Goal: Transaction & Acquisition: Purchase product/service

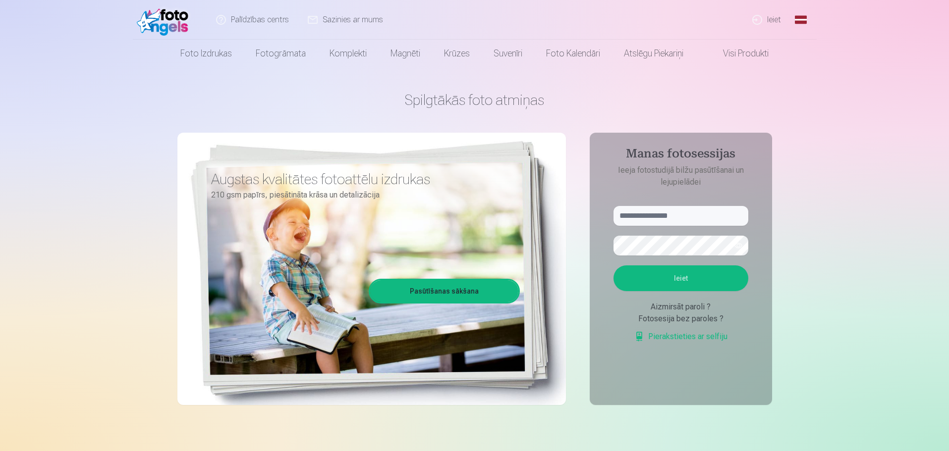
click at [355, 16] on link "Sazinies ar mums" at bounding box center [346, 20] width 94 height 40
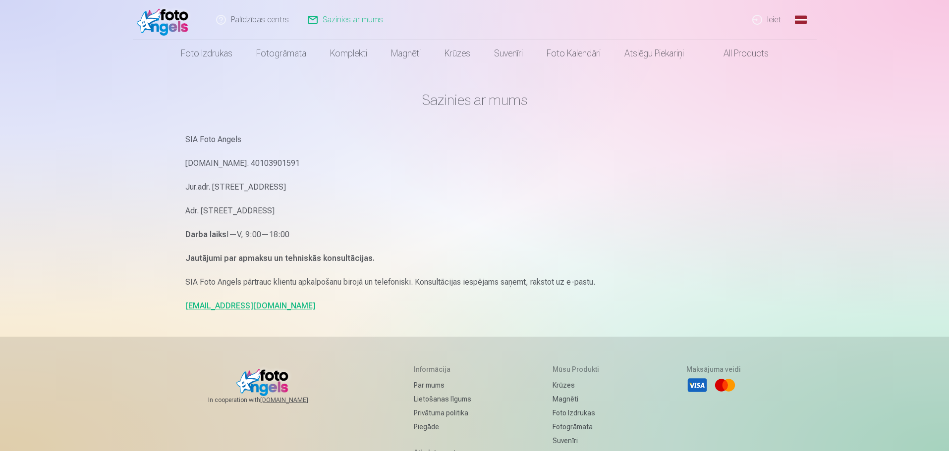
click at [226, 301] on link "info@fotoangels.lv" at bounding box center [250, 305] width 130 height 9
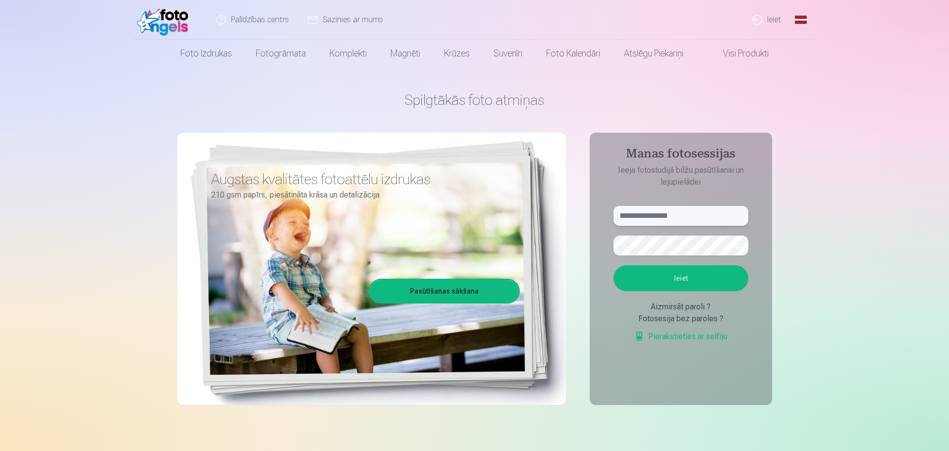
click at [711, 224] on input "text" at bounding box center [680, 216] width 135 height 20
type input "**********"
click at [739, 245] on button "button" at bounding box center [738, 245] width 19 height 19
click at [716, 280] on button "Ieiet" at bounding box center [680, 278] width 135 height 26
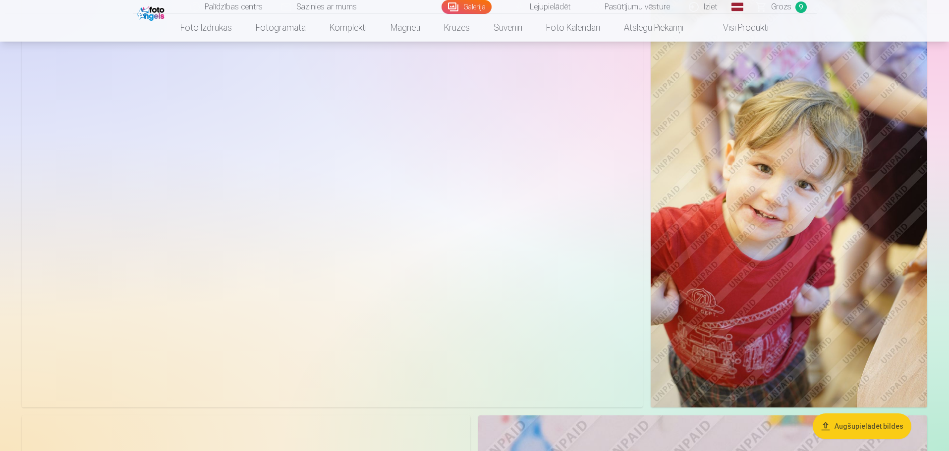
scroll to position [115, 0]
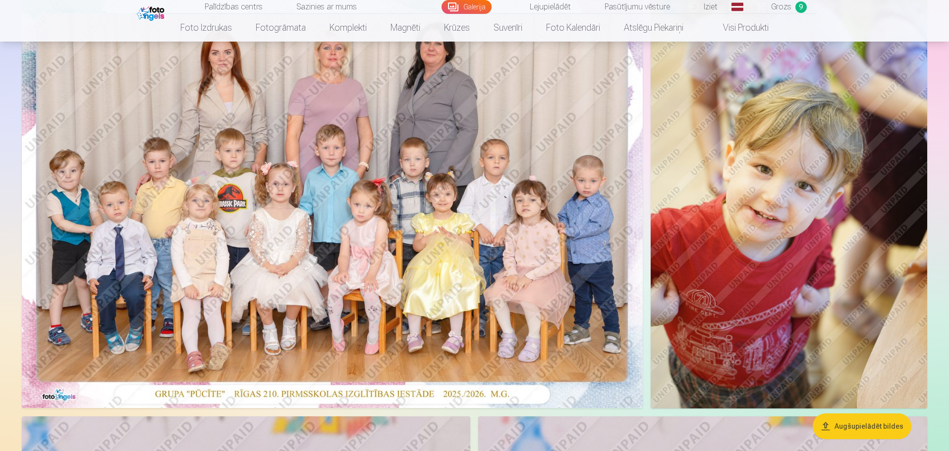
click at [405, 275] on img at bounding box center [332, 201] width 621 height 414
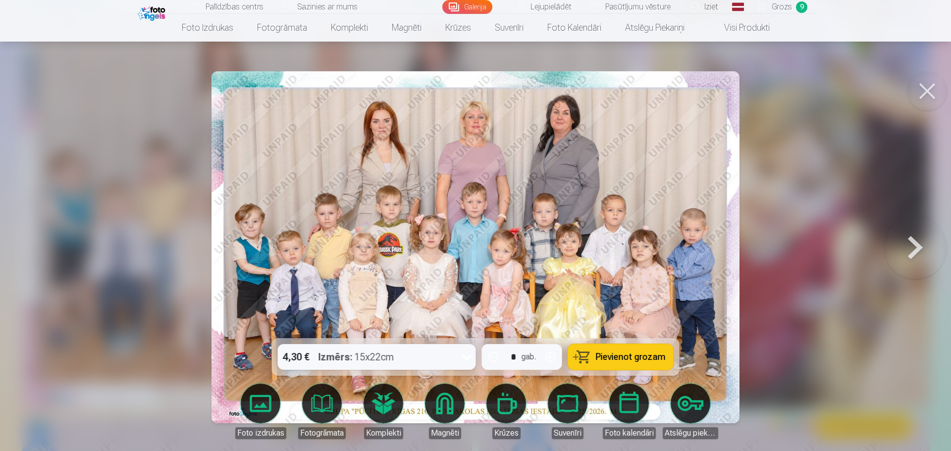
click at [395, 288] on img at bounding box center [476, 247] width 528 height 352
click at [616, 358] on span "Pievienot grozam" at bounding box center [631, 357] width 70 height 9
click at [934, 82] on button at bounding box center [927, 91] width 40 height 40
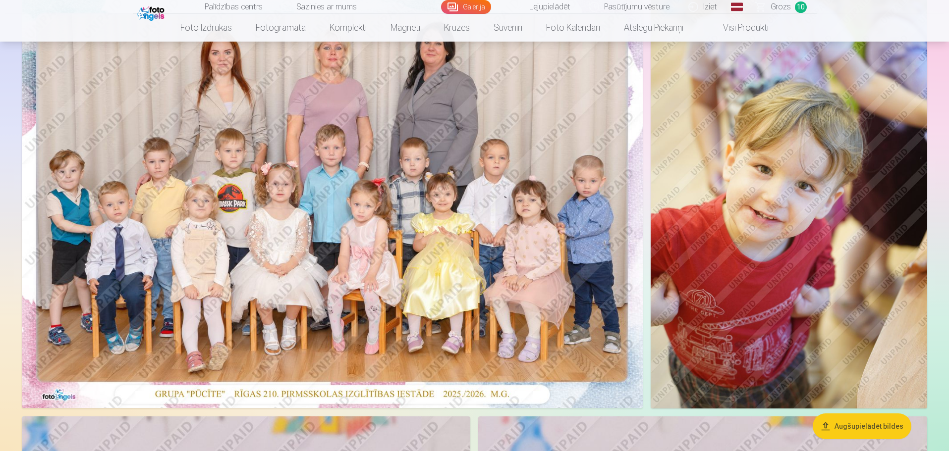
click at [782, 176] on img at bounding box center [788, 201] width 276 height 415
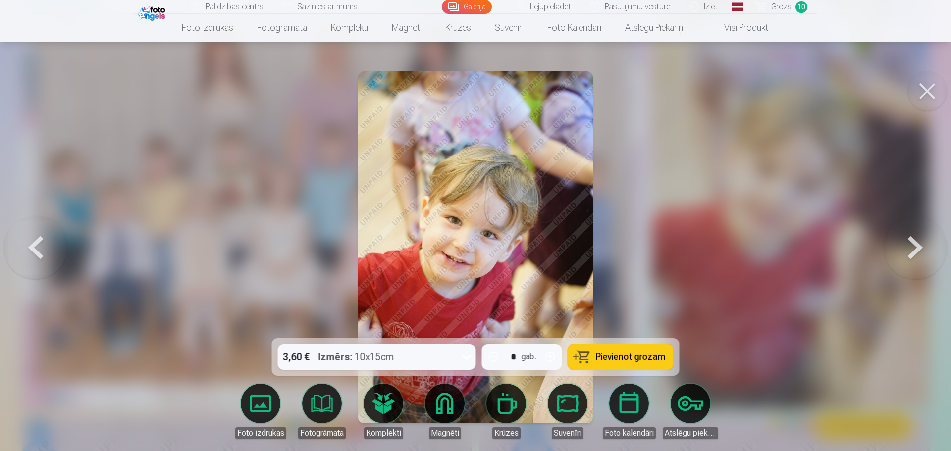
click at [932, 95] on button at bounding box center [927, 91] width 40 height 40
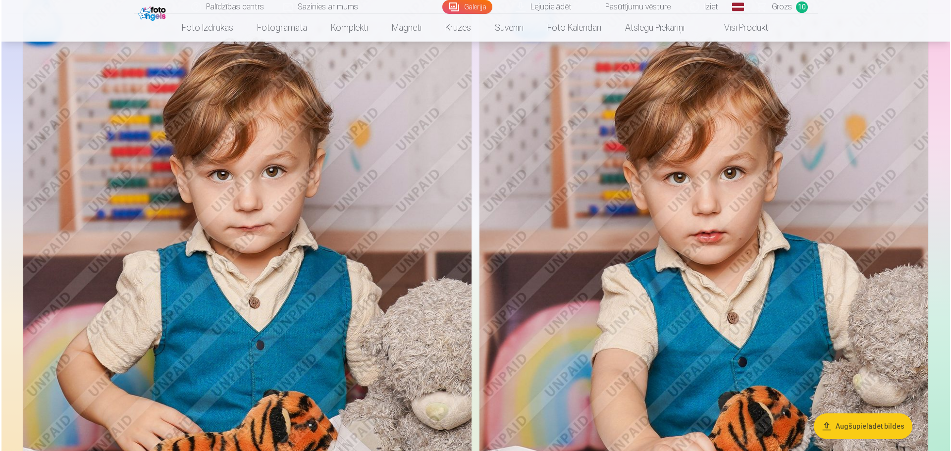
scroll to position [552, 0]
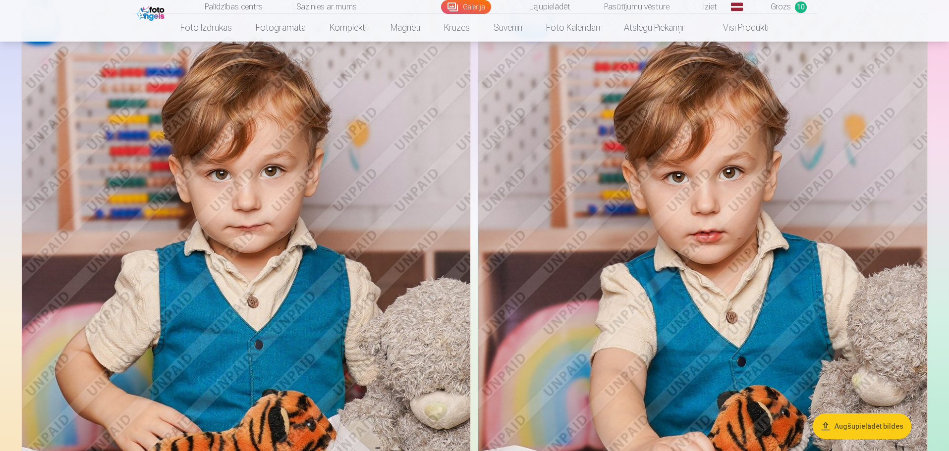
click at [431, 234] on img at bounding box center [246, 315] width 448 height 673
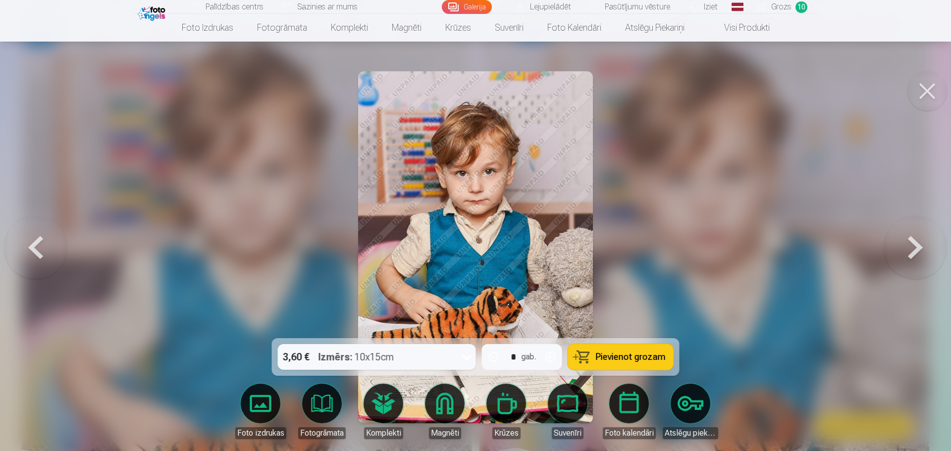
click at [652, 357] on span "Pievienot grozam" at bounding box center [631, 357] width 70 height 9
click at [932, 89] on button at bounding box center [927, 91] width 40 height 40
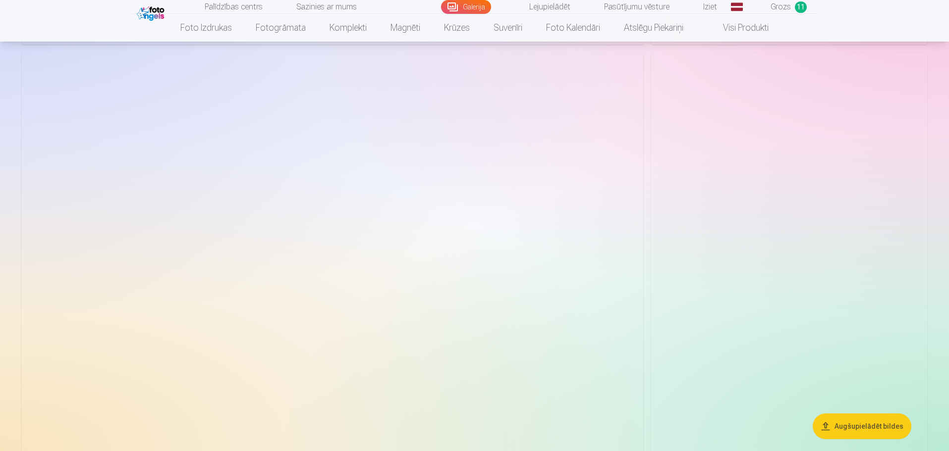
scroll to position [2427, 0]
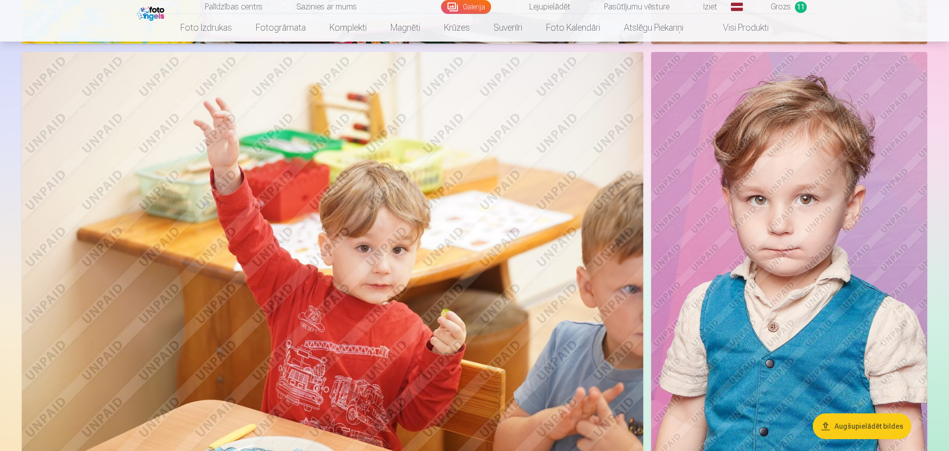
click at [811, 330] on img at bounding box center [789, 259] width 276 height 414
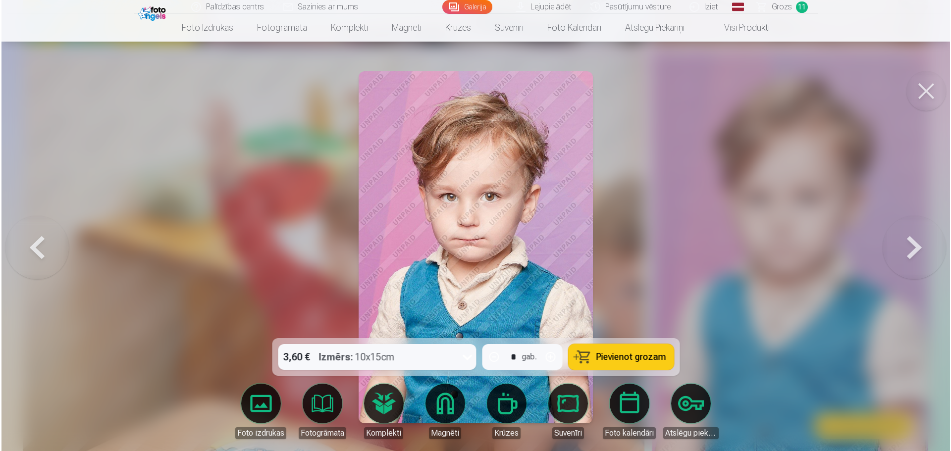
scroll to position [2432, 0]
click at [649, 357] on span "Pievienot grozam" at bounding box center [631, 357] width 70 height 9
click at [924, 93] on button at bounding box center [927, 91] width 40 height 40
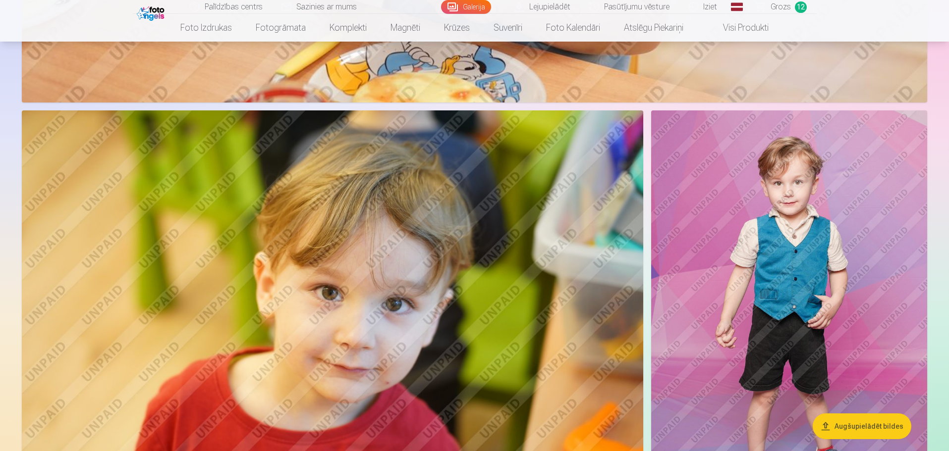
scroll to position [4592, 0]
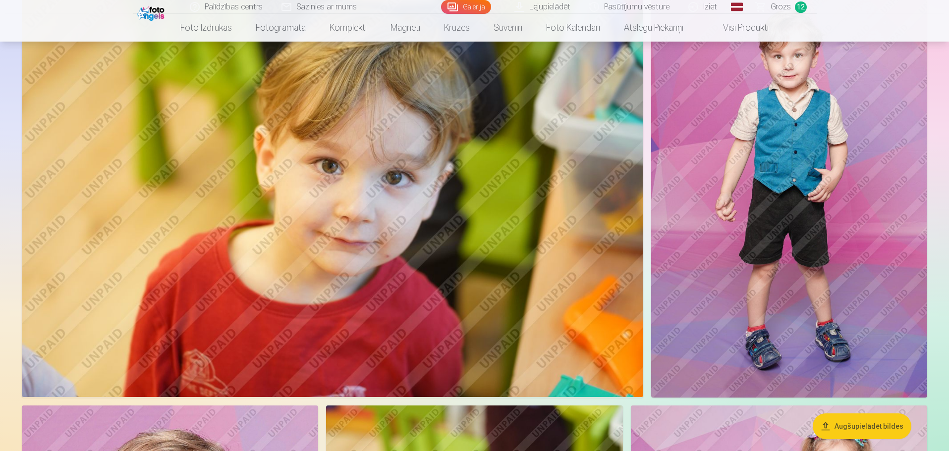
click at [828, 176] on img at bounding box center [789, 191] width 276 height 414
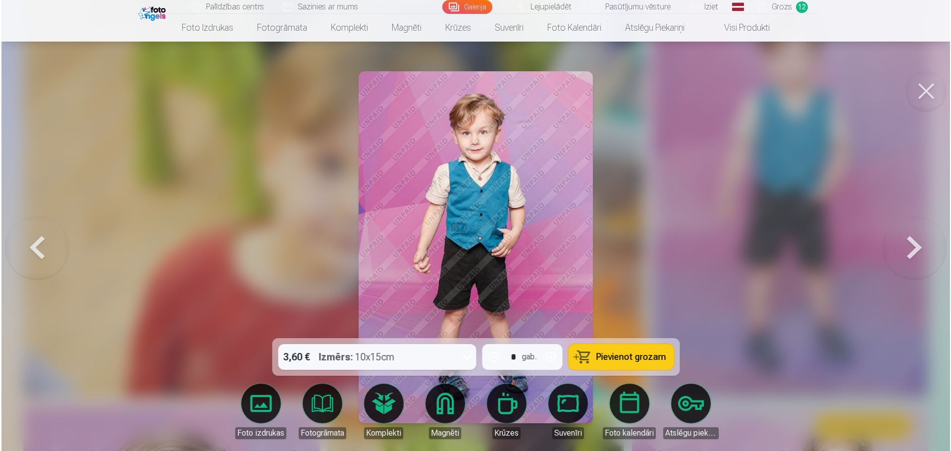
scroll to position [4604, 0]
click at [470, 238] on img at bounding box center [475, 247] width 235 height 352
click at [535, 226] on img at bounding box center [475, 247] width 235 height 352
click at [635, 351] on button "Pievienot grozam" at bounding box center [621, 357] width 106 height 26
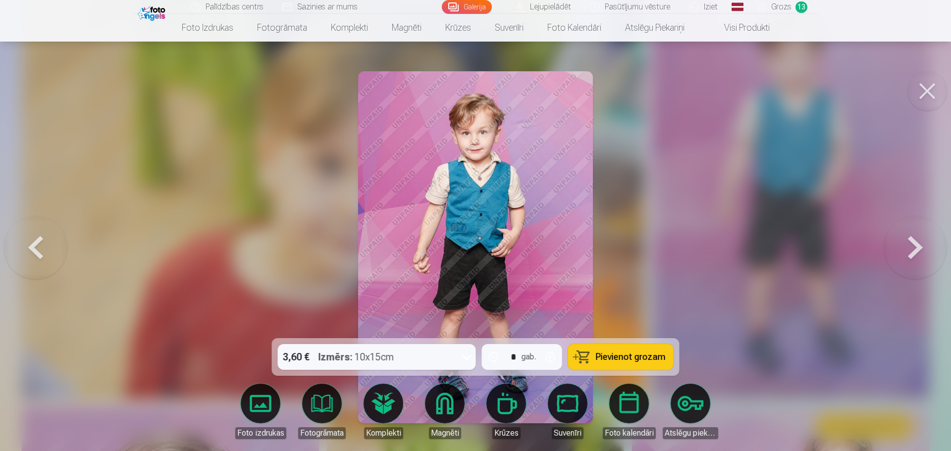
click at [919, 88] on button at bounding box center [927, 91] width 40 height 40
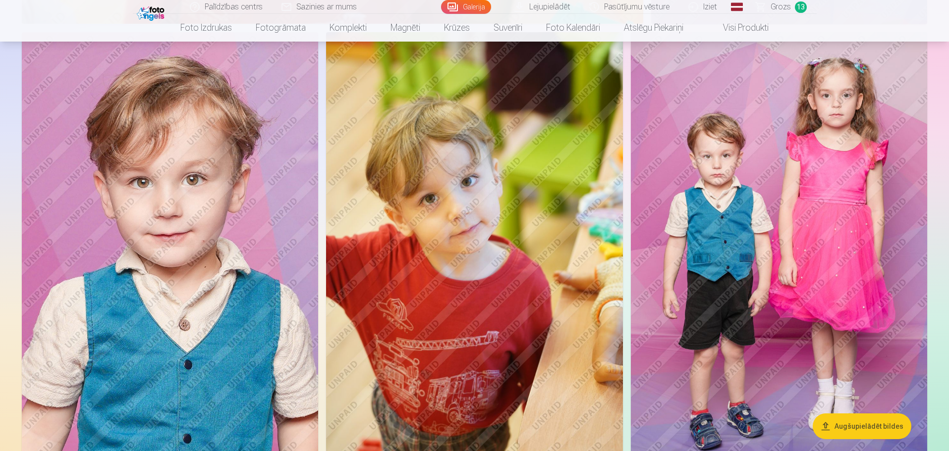
scroll to position [4966, 0]
click at [842, 211] on img at bounding box center [779, 254] width 296 height 445
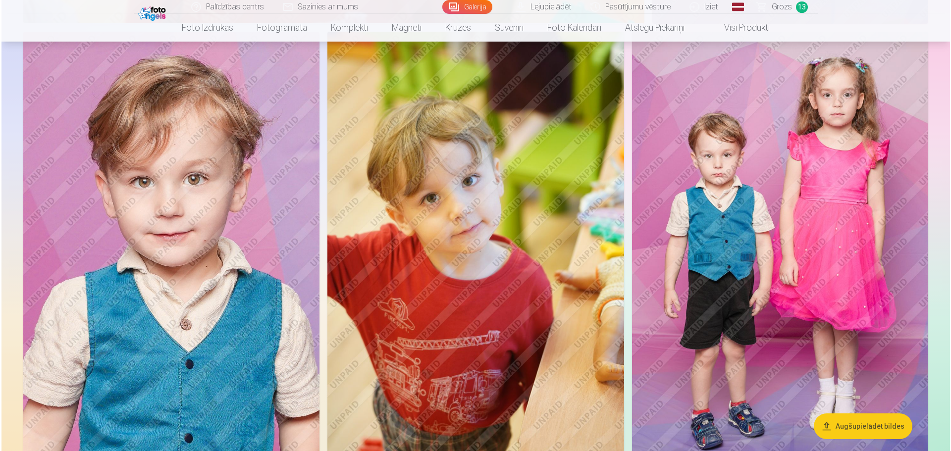
scroll to position [4978, 0]
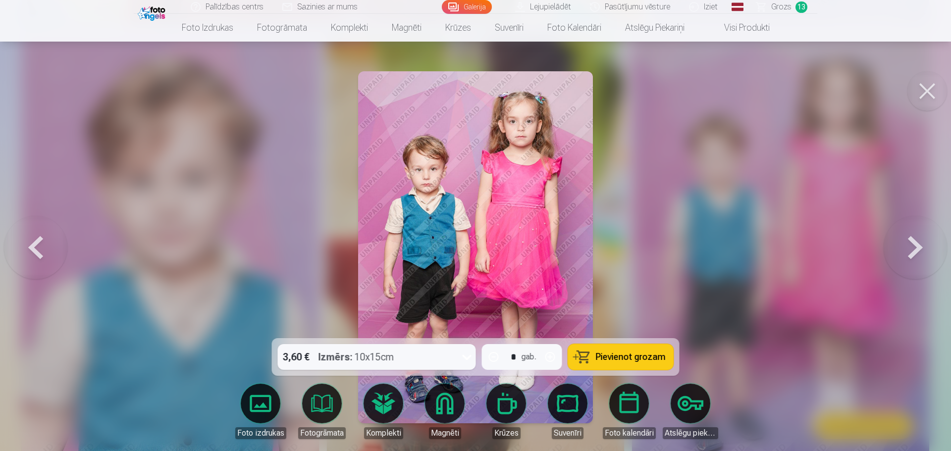
click at [618, 358] on span "Pievienot grozam" at bounding box center [631, 357] width 70 height 9
click at [926, 92] on button at bounding box center [927, 91] width 40 height 40
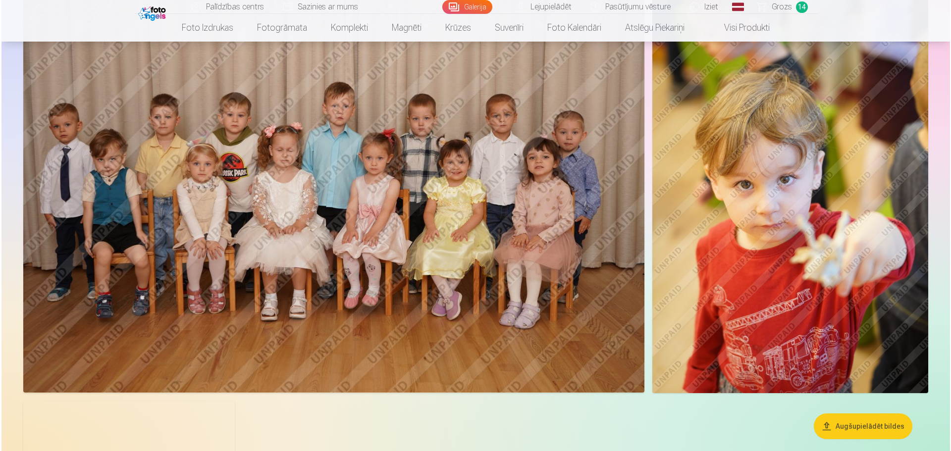
scroll to position [5472, 0]
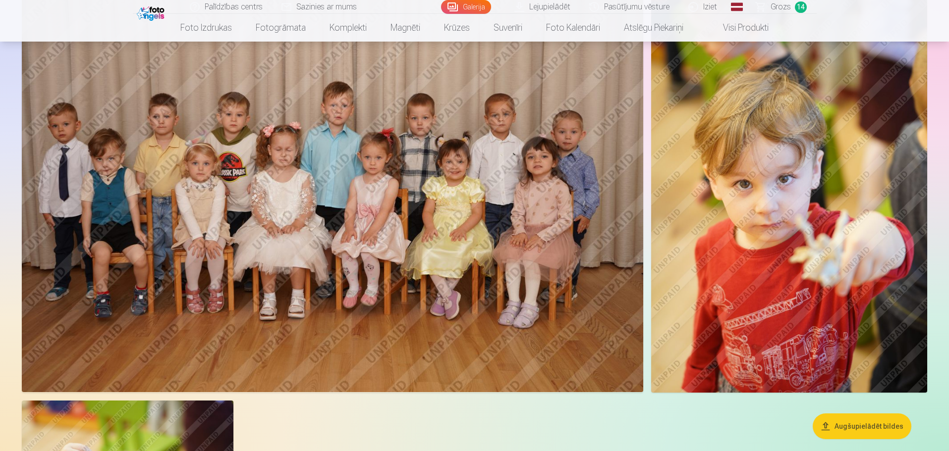
click at [205, 231] on img at bounding box center [332, 186] width 621 height 414
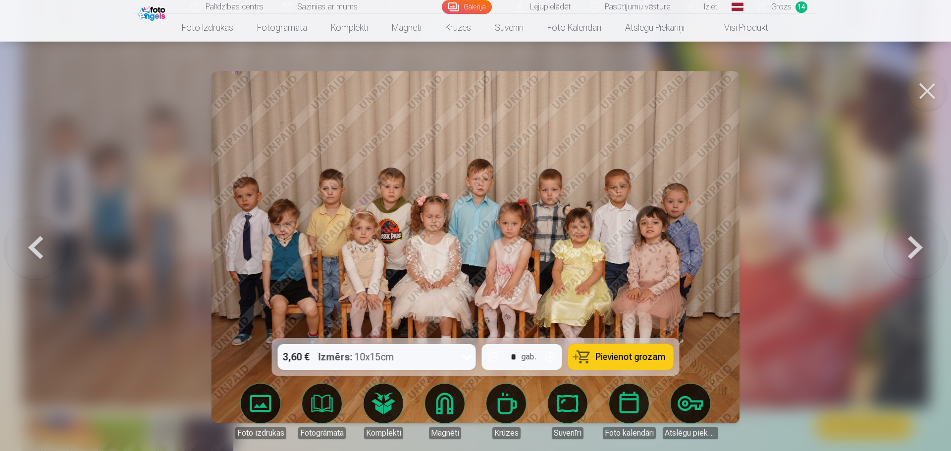
click at [930, 86] on button at bounding box center [927, 91] width 40 height 40
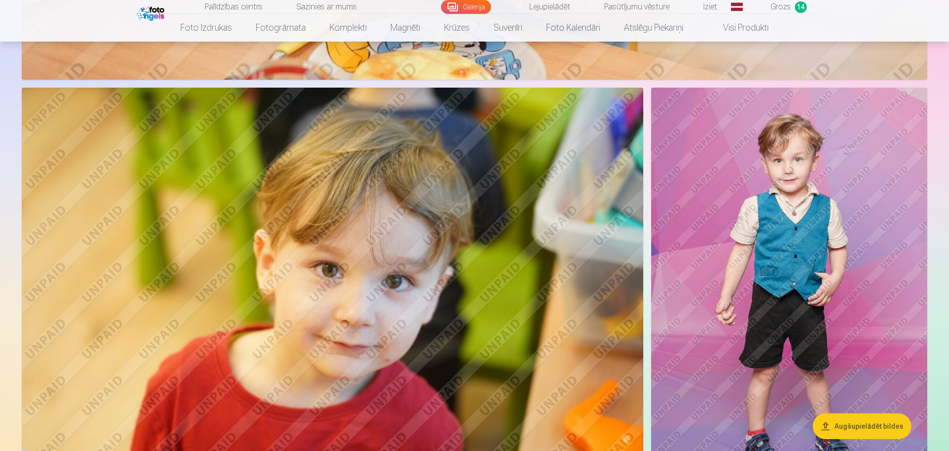
scroll to position [4476, 0]
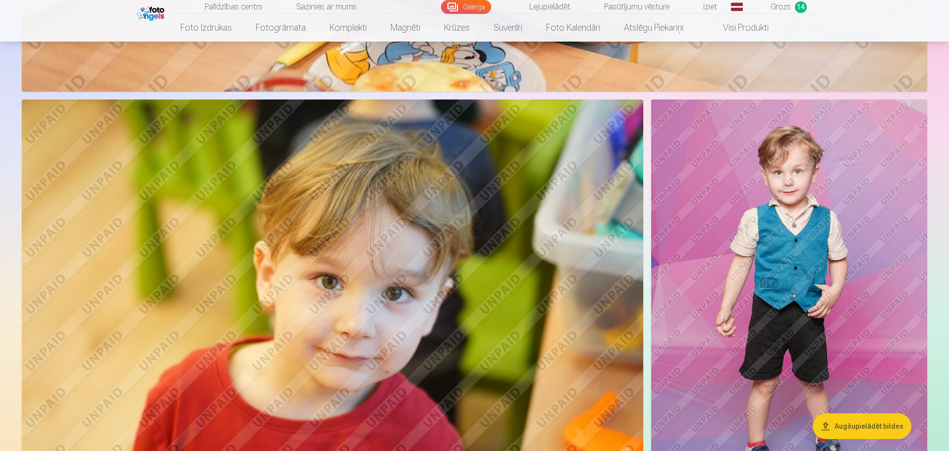
click at [428, 305] on img at bounding box center [332, 307] width 621 height 414
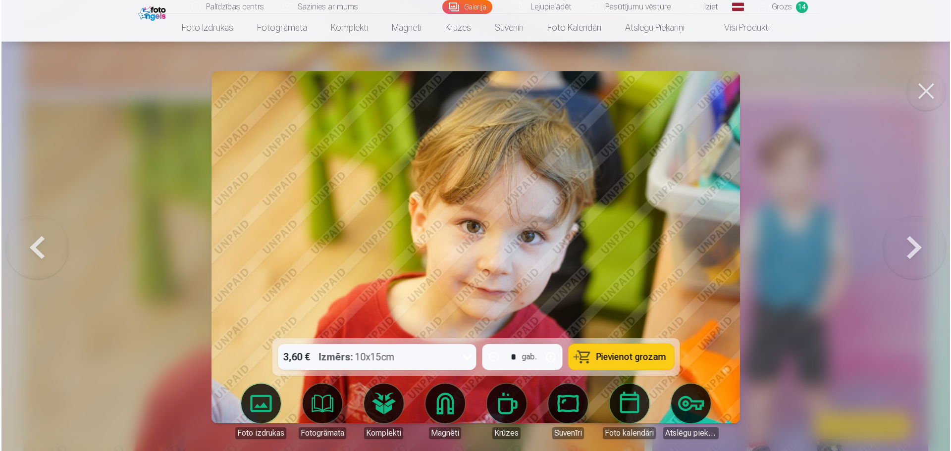
scroll to position [4487, 0]
click at [617, 362] on span "Pievienot grozam" at bounding box center [631, 357] width 70 height 9
click at [788, 6] on span "Grozs" at bounding box center [781, 7] width 20 height 12
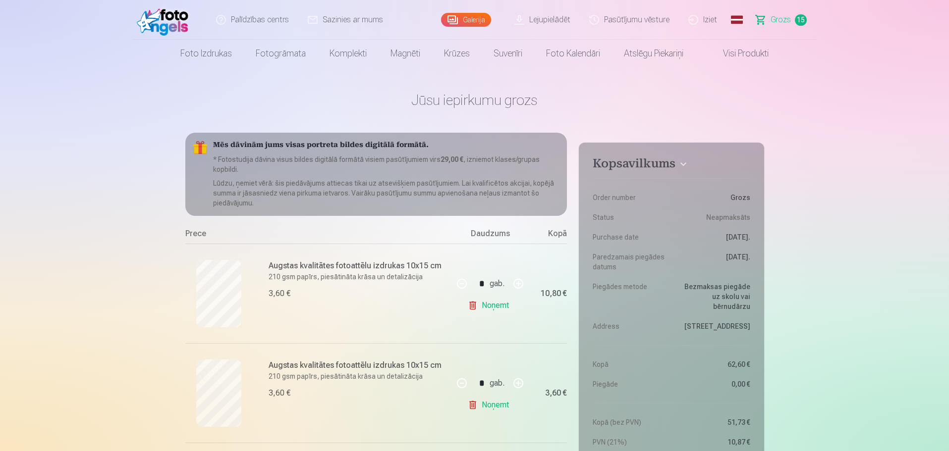
click at [519, 384] on button "button" at bounding box center [518, 383] width 24 height 24
type input "*"
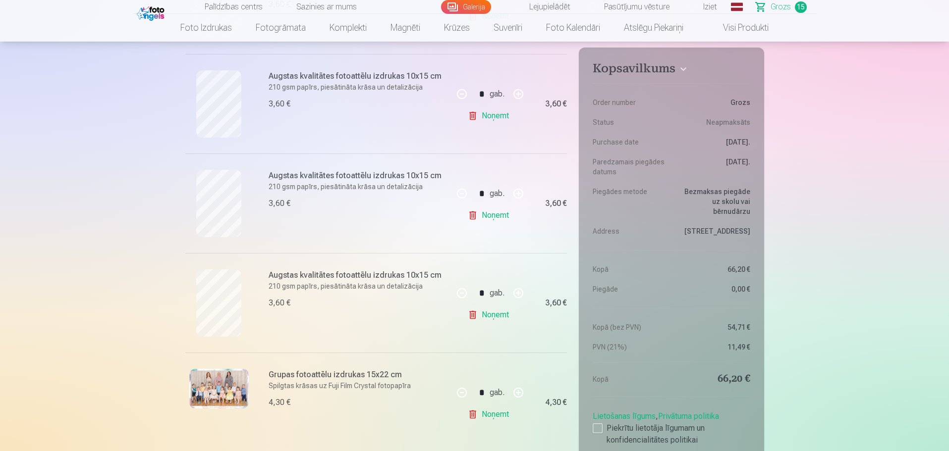
scroll to position [787, 0]
click at [485, 212] on link "Noņemt" at bounding box center [490, 216] width 45 height 20
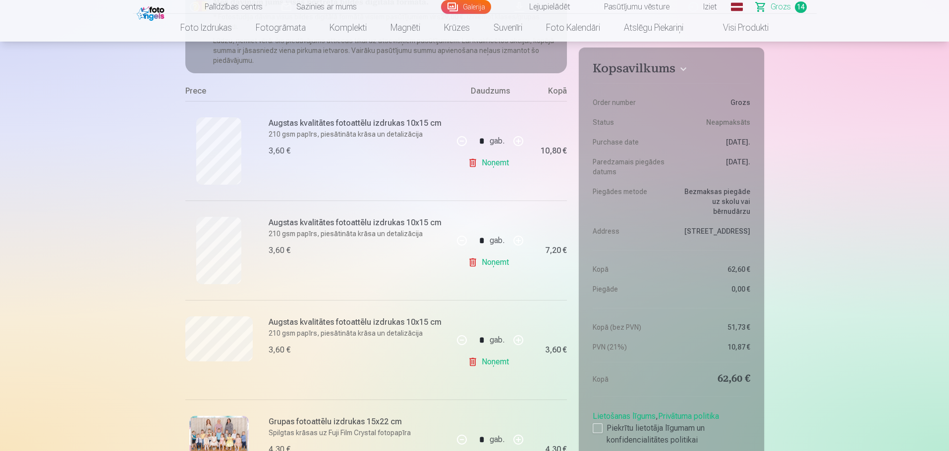
scroll to position [142, 0]
click at [461, 140] on button "button" at bounding box center [462, 142] width 24 height 24
type input "*"
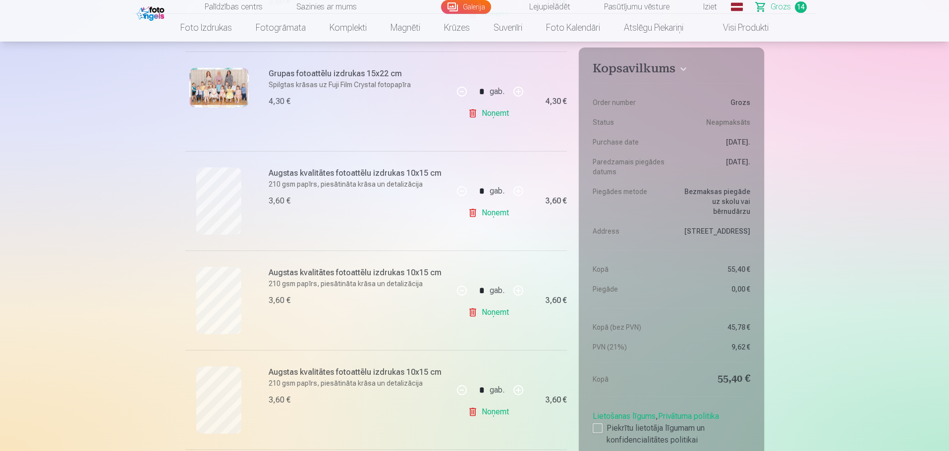
scroll to position [490, 0]
click at [493, 317] on link "Noņemt" at bounding box center [490, 313] width 45 height 20
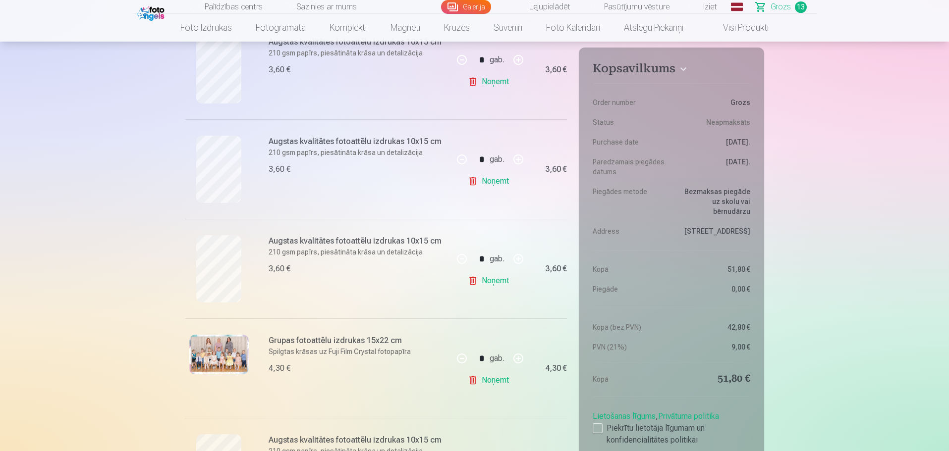
scroll to position [788, 0]
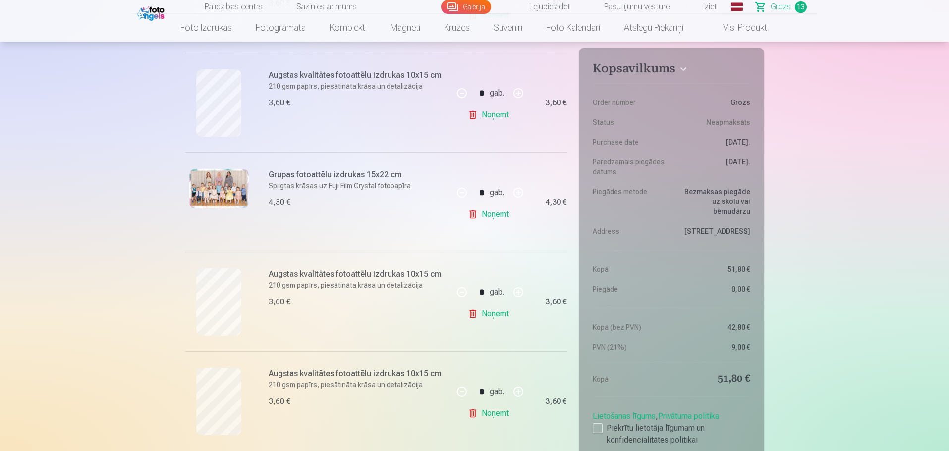
click at [499, 212] on link "Noņemt" at bounding box center [490, 215] width 45 height 20
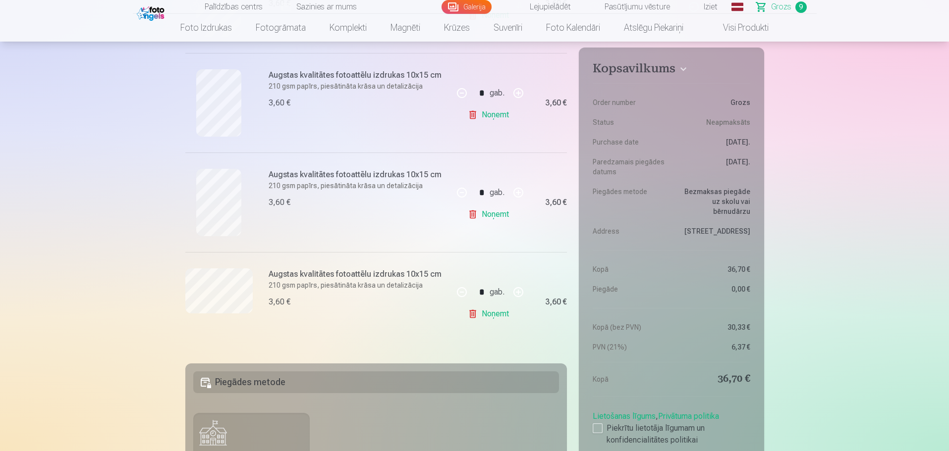
click at [499, 212] on link "Noņemt" at bounding box center [490, 215] width 45 height 20
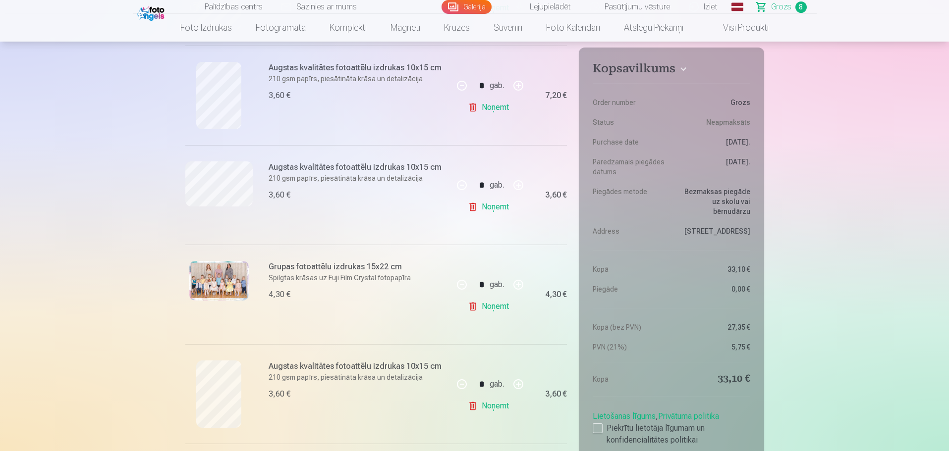
scroll to position [518, 0]
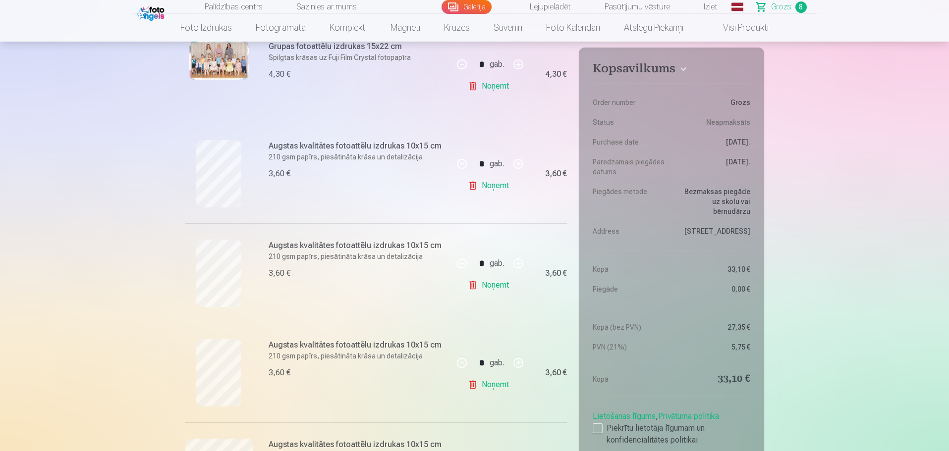
click at [486, 382] on link "Noņemt" at bounding box center [490, 385] width 45 height 20
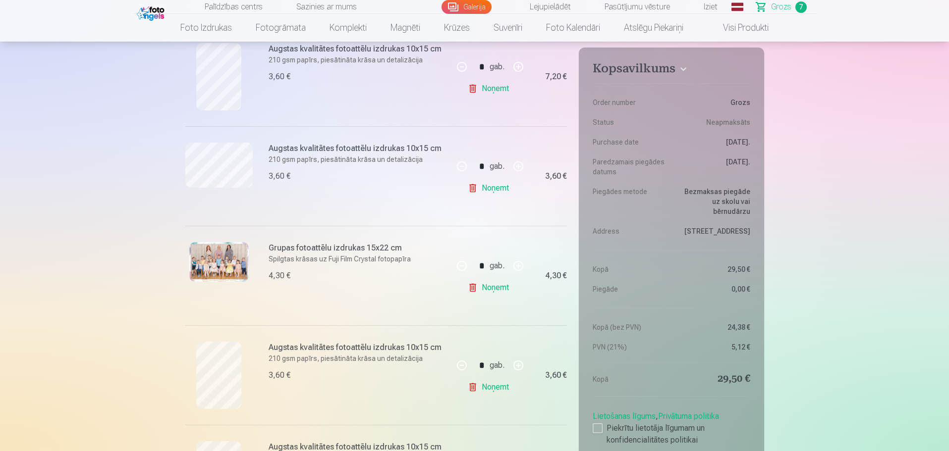
scroll to position [316, 0]
click at [521, 64] on button "button" at bounding box center [518, 67] width 24 height 24
type input "*"
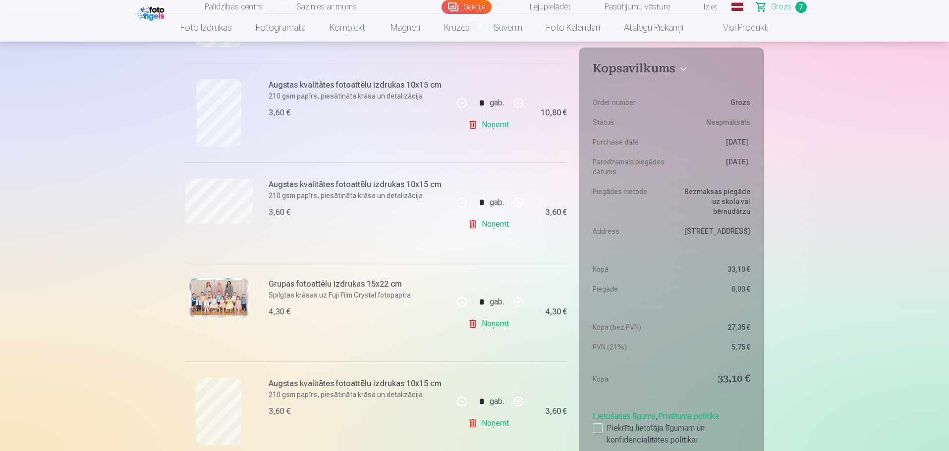
scroll to position [182, 0]
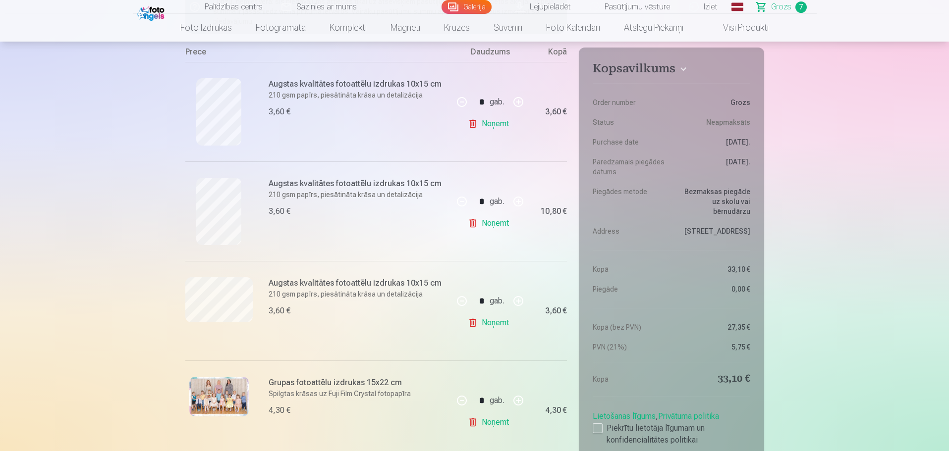
click at [517, 100] on button "button" at bounding box center [518, 102] width 24 height 24
type input "*"
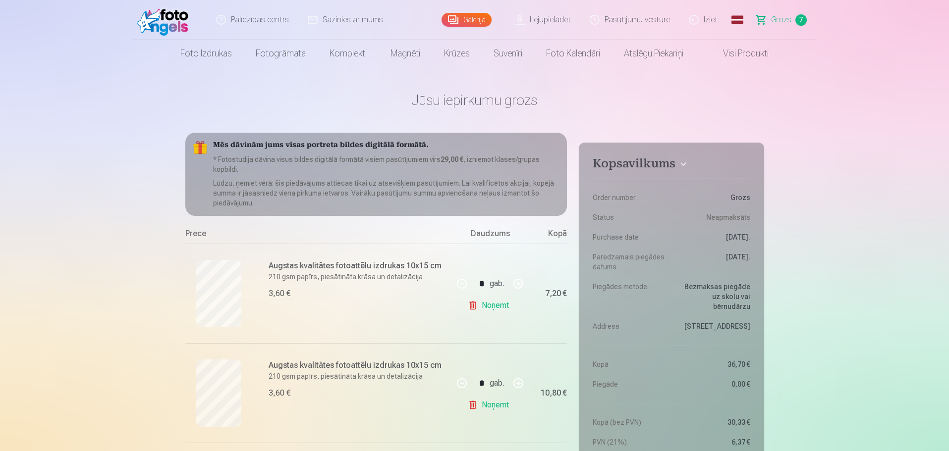
click at [361, 14] on link "Sazinies ar mums" at bounding box center [346, 20] width 94 height 40
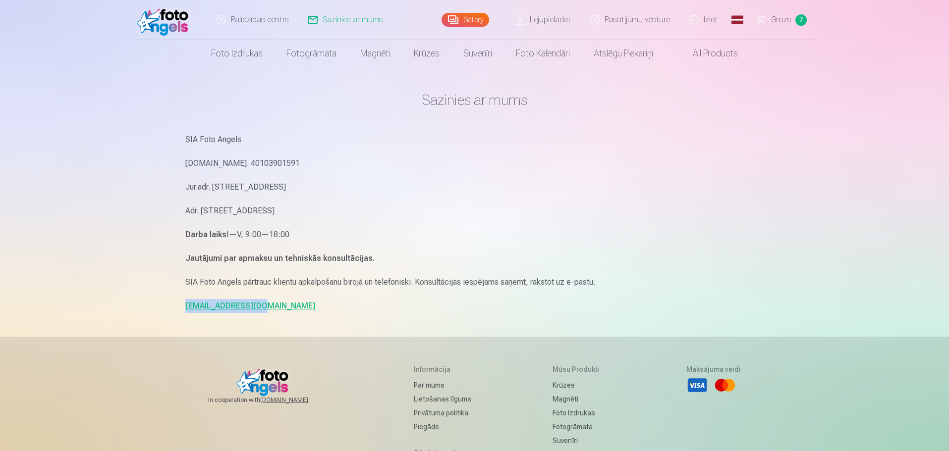
drag, startPoint x: 255, startPoint y: 306, endPoint x: 172, endPoint y: 308, distance: 82.3
click at [172, 308] on div "Palīdzības centrs Sazinies ar mums Gallery Lejupielādēt Pasūtījumu vēsture Izie…" at bounding box center [474, 304] width 949 height 609
copy link "[EMAIL_ADDRESS][DOMAIN_NAME]"
click at [773, 19] on span "Grozs" at bounding box center [781, 20] width 20 height 12
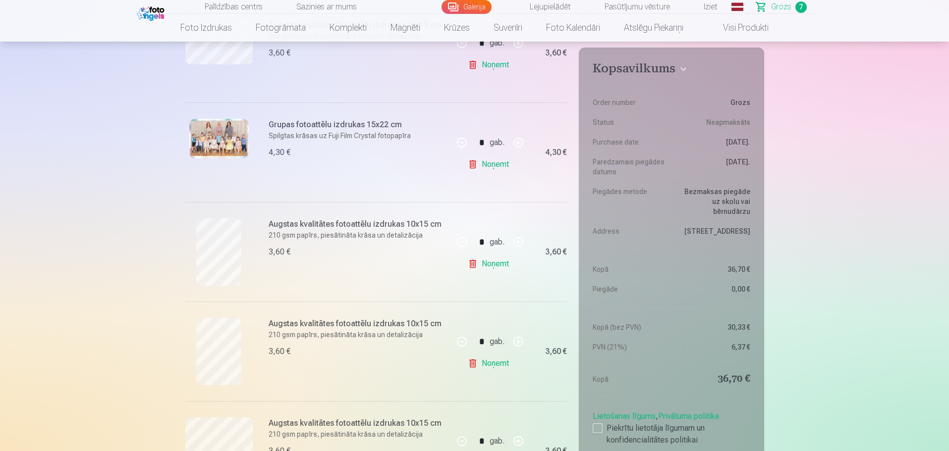
scroll to position [433, 0]
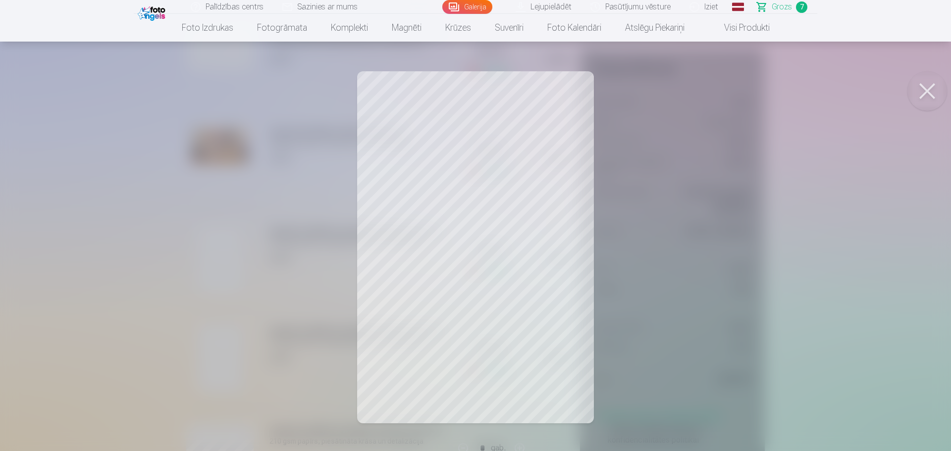
click at [928, 88] on button at bounding box center [927, 91] width 40 height 40
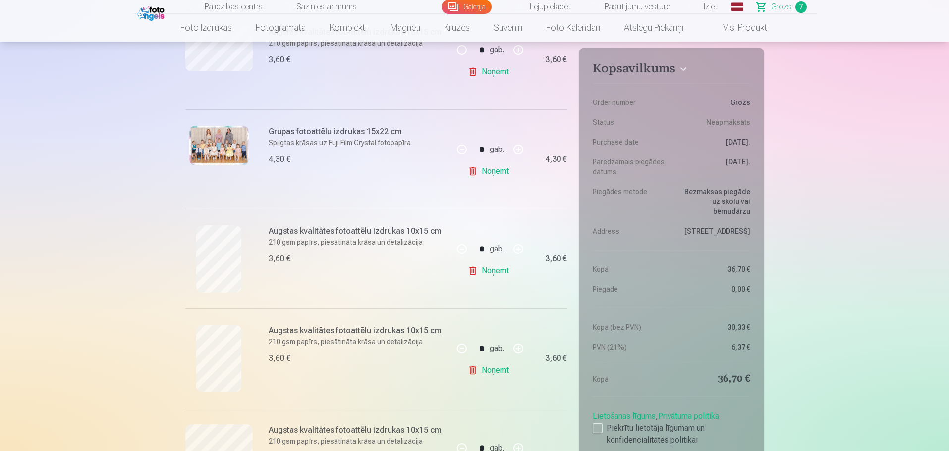
click at [496, 362] on link "Noņemt" at bounding box center [490, 371] width 45 height 20
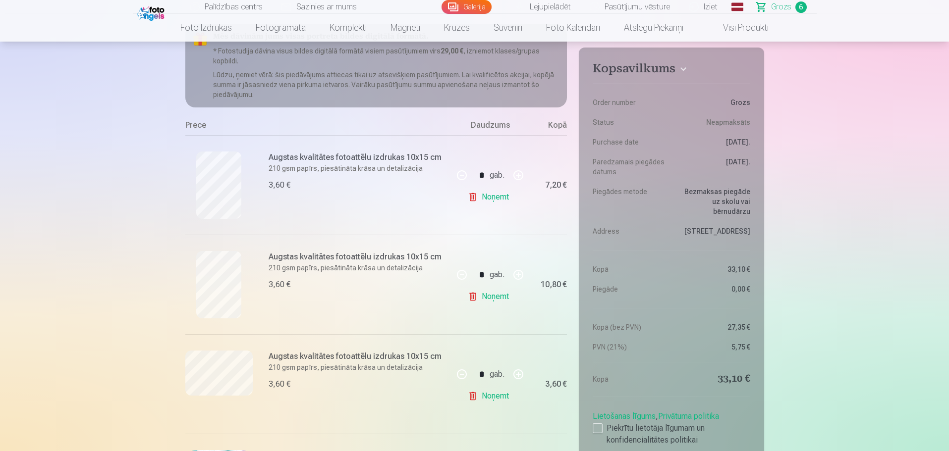
scroll to position [108, 0]
click at [494, 201] on link "Noņemt" at bounding box center [490, 198] width 45 height 20
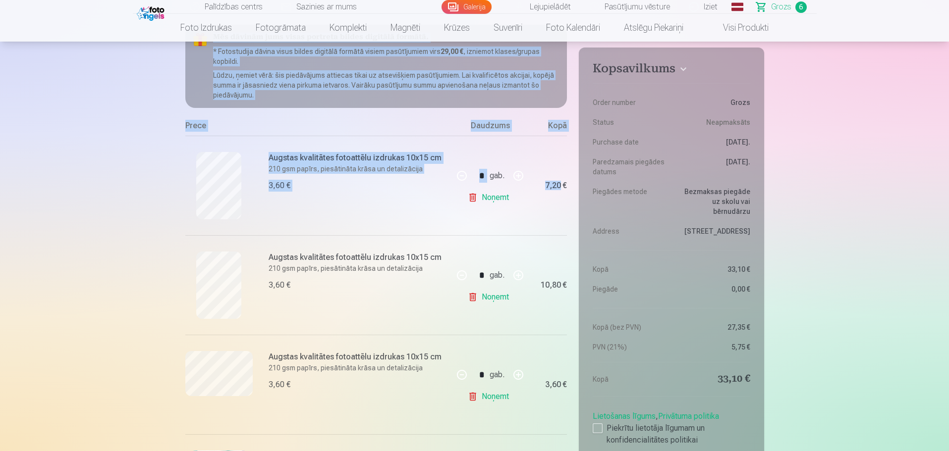
type input "*"
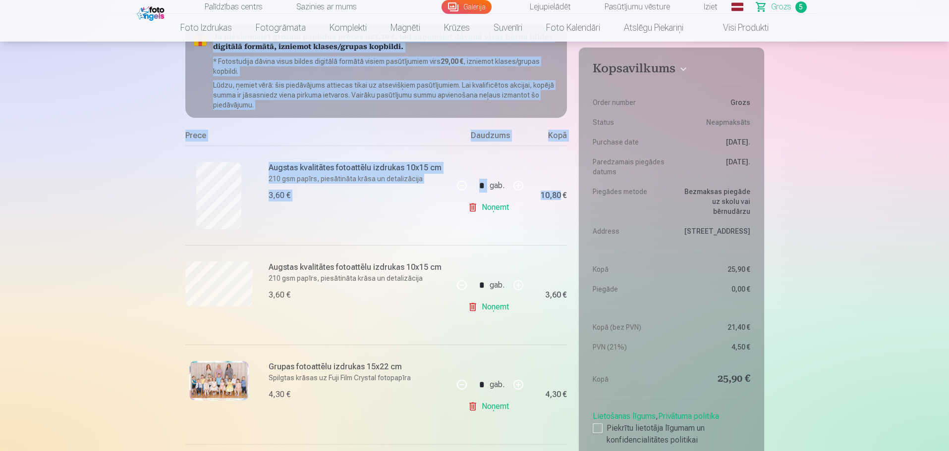
click at [494, 201] on link "Noņemt" at bounding box center [490, 208] width 45 height 20
type input "*"
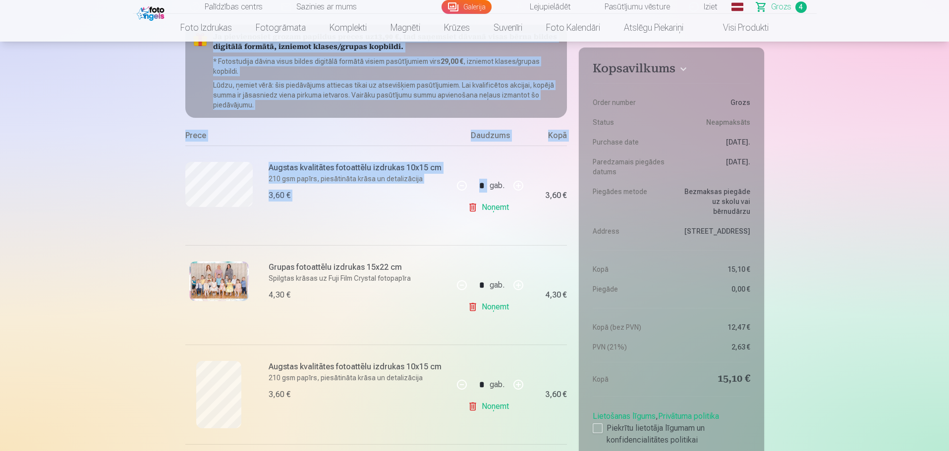
click at [494, 201] on link "Noņemt" at bounding box center [490, 208] width 45 height 20
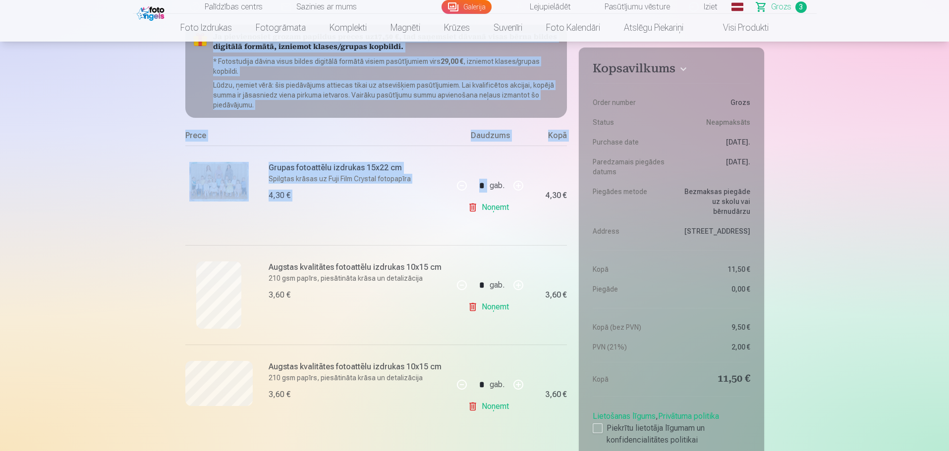
click at [494, 201] on link "Noņemt" at bounding box center [490, 208] width 45 height 20
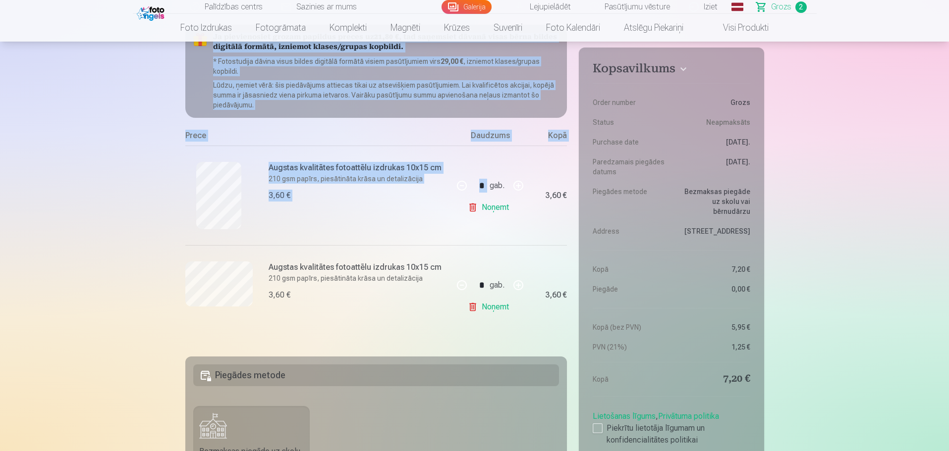
click at [494, 201] on link "Noņemt" at bounding box center [490, 208] width 45 height 20
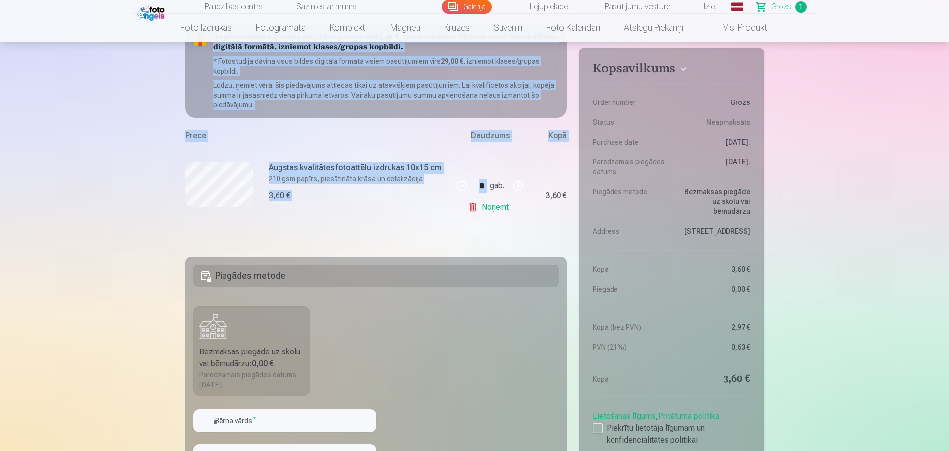
click at [494, 201] on link "Noņemt" at bounding box center [490, 208] width 45 height 20
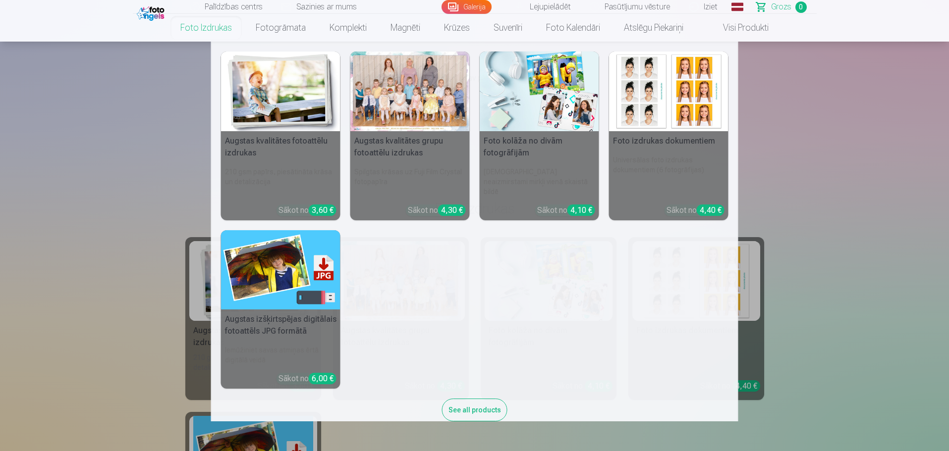
click at [219, 33] on link "Foto izdrukas" at bounding box center [205, 28] width 75 height 28
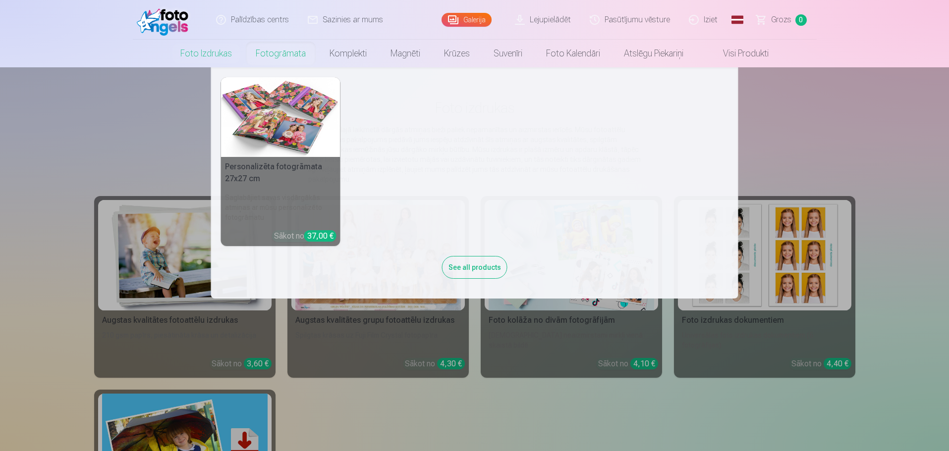
click at [285, 58] on link "Fotogrāmata" at bounding box center [281, 54] width 74 height 28
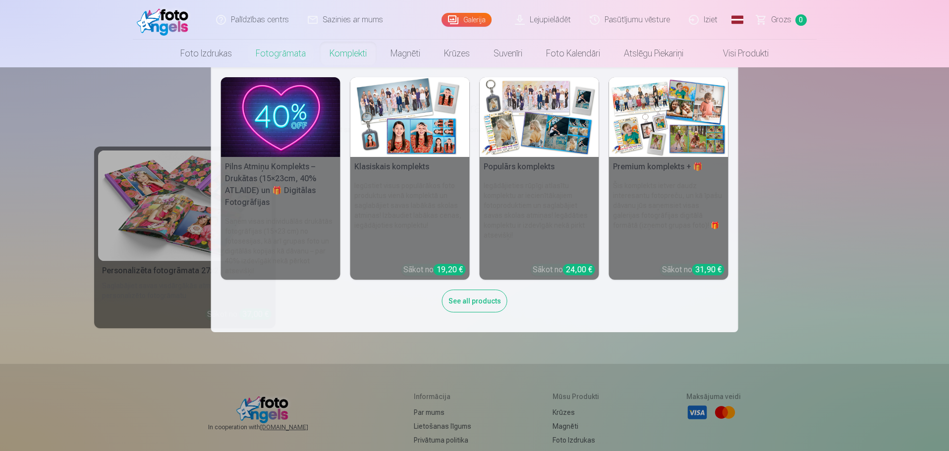
click at [352, 53] on link "Komplekti" at bounding box center [348, 54] width 61 height 28
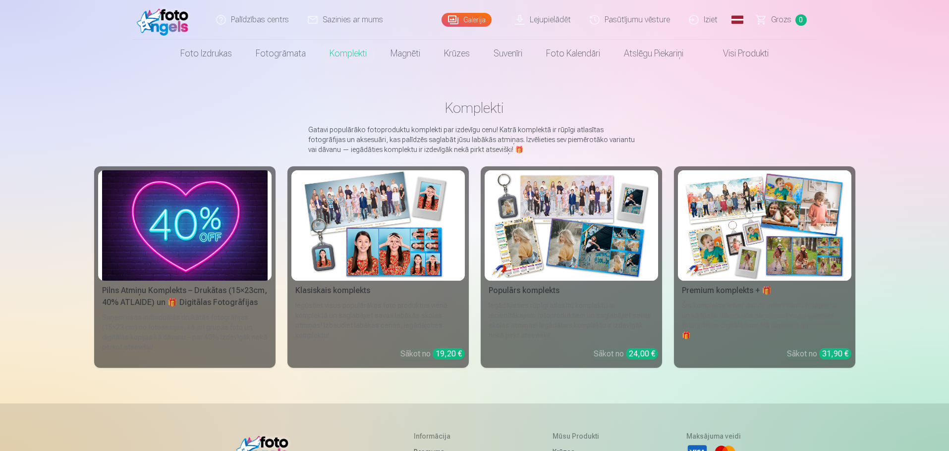
click at [730, 57] on link "Visi produkti" at bounding box center [737, 54] width 85 height 28
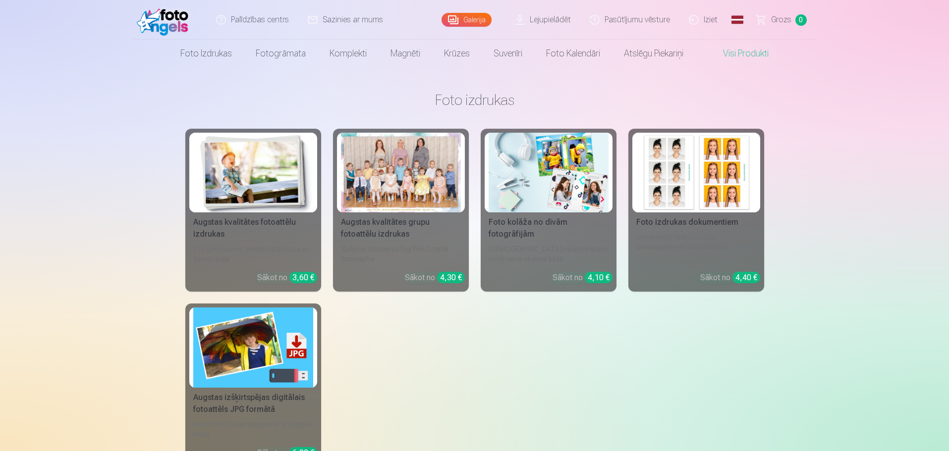
click at [410, 153] on div at bounding box center [401, 173] width 120 height 80
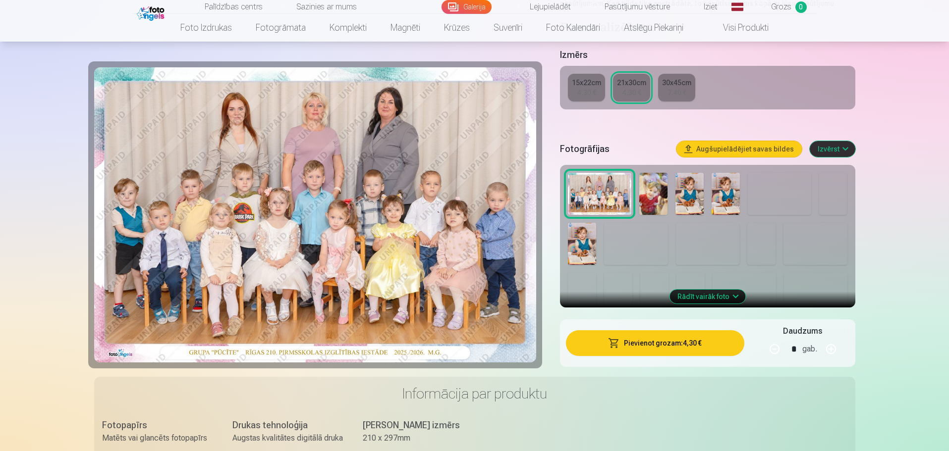
scroll to position [209, 0]
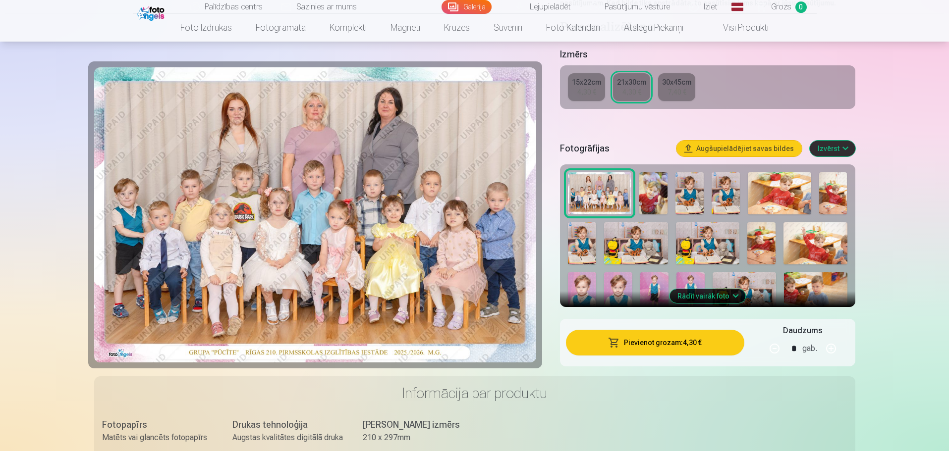
click at [845, 148] on button "Izvērst" at bounding box center [832, 149] width 46 height 16
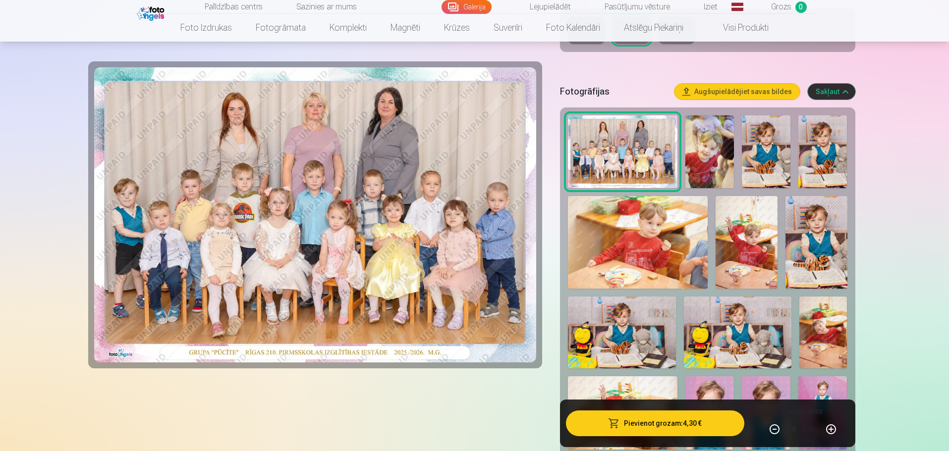
scroll to position [266, 0]
click at [472, 9] on link "Galerija" at bounding box center [466, 7] width 50 height 14
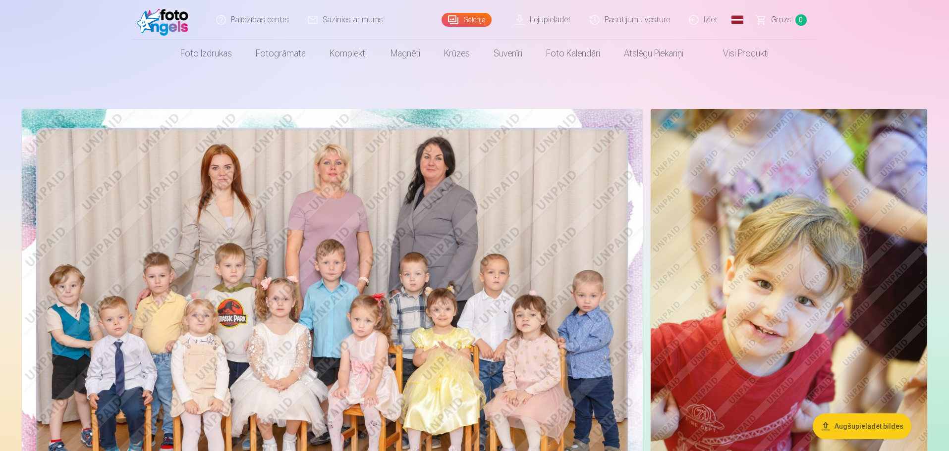
click at [487, 253] on img at bounding box center [332, 316] width 621 height 414
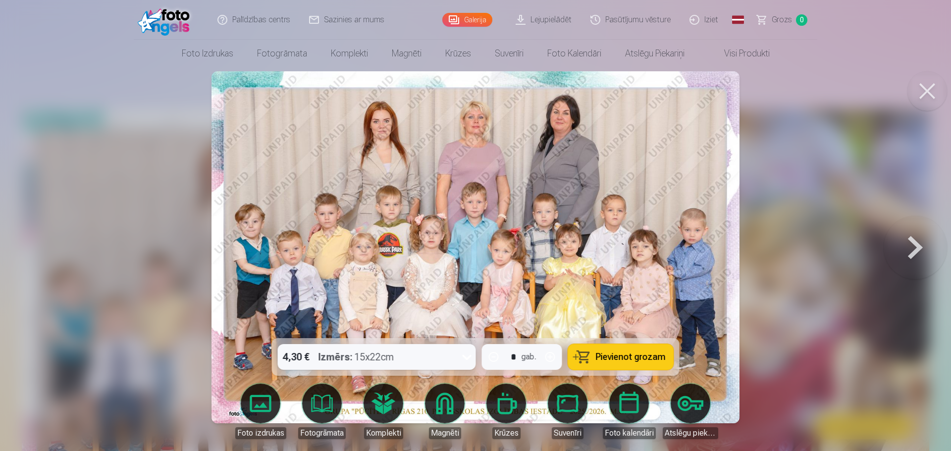
click at [620, 361] on span "Pievienot grozam" at bounding box center [631, 357] width 70 height 9
click at [943, 95] on button at bounding box center [927, 91] width 40 height 40
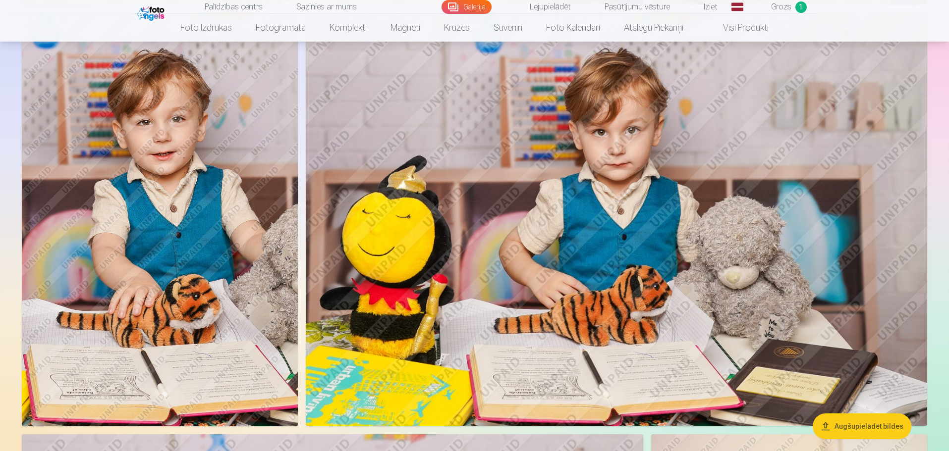
scroll to position [1623, 0]
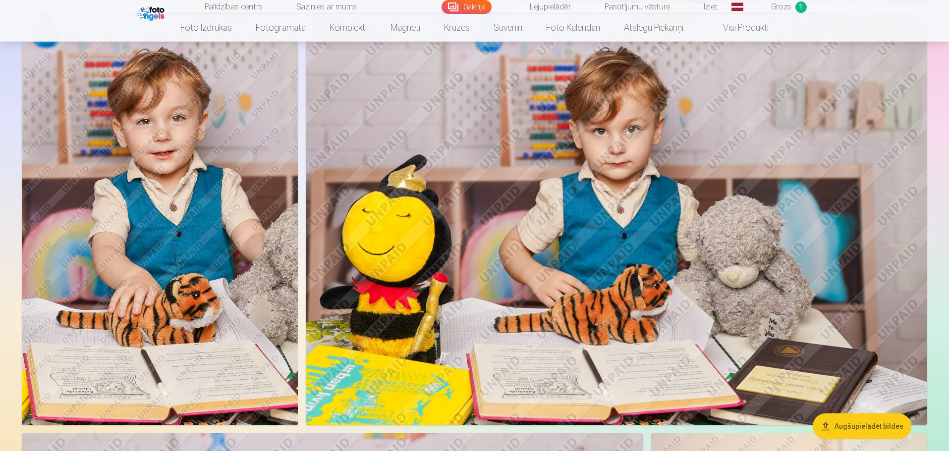
click at [719, 254] on img at bounding box center [616, 218] width 621 height 414
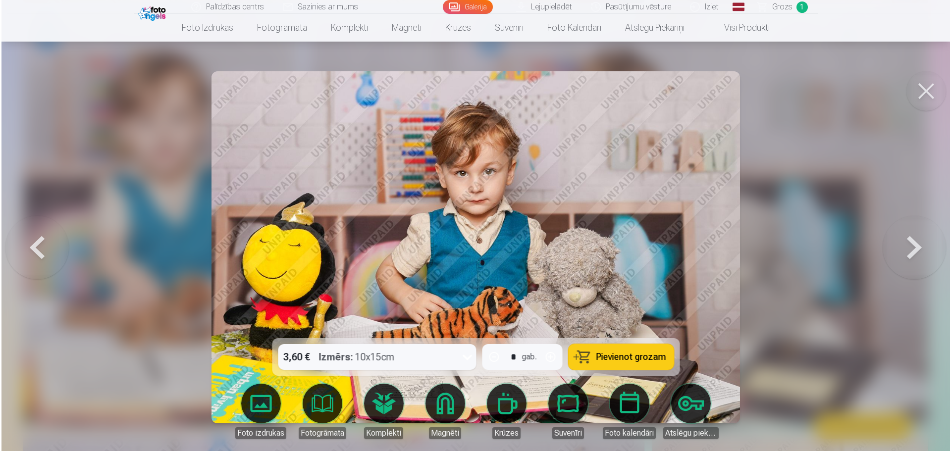
scroll to position [1626, 0]
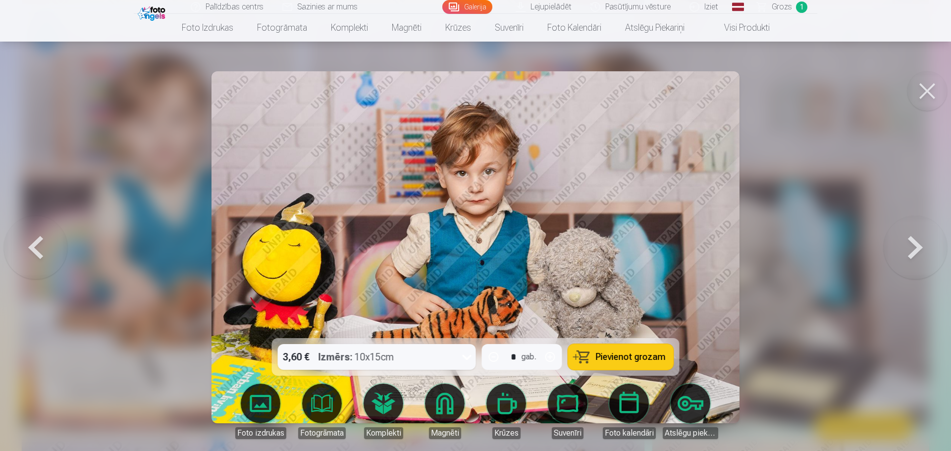
click at [651, 357] on span "Pievienot grozam" at bounding box center [631, 357] width 70 height 9
click at [930, 95] on button at bounding box center [927, 91] width 40 height 40
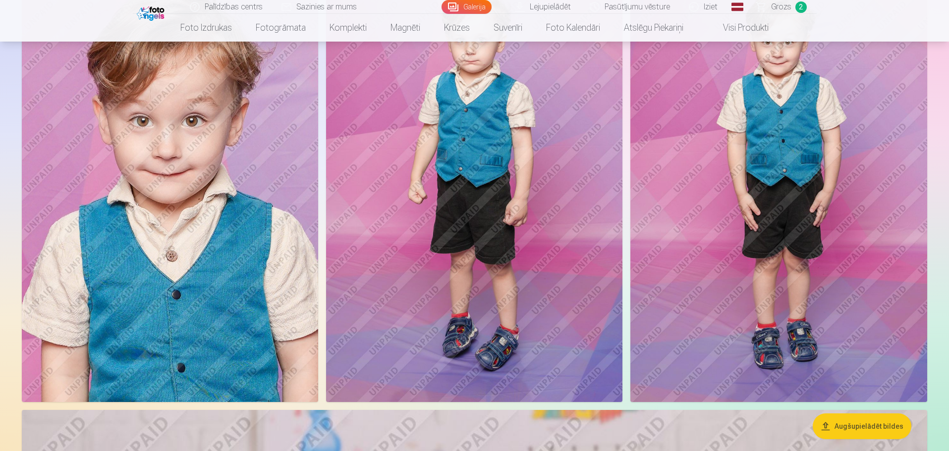
scroll to position [2944, 0]
click at [517, 253] on img at bounding box center [474, 179] width 296 height 445
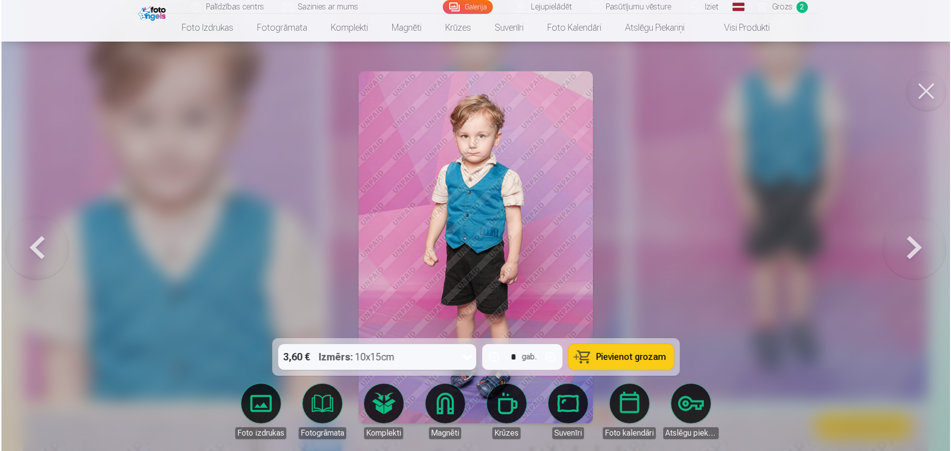
scroll to position [2951, 0]
click at [644, 358] on span "Pievienot grozam" at bounding box center [631, 357] width 70 height 9
click at [936, 87] on button at bounding box center [927, 91] width 40 height 40
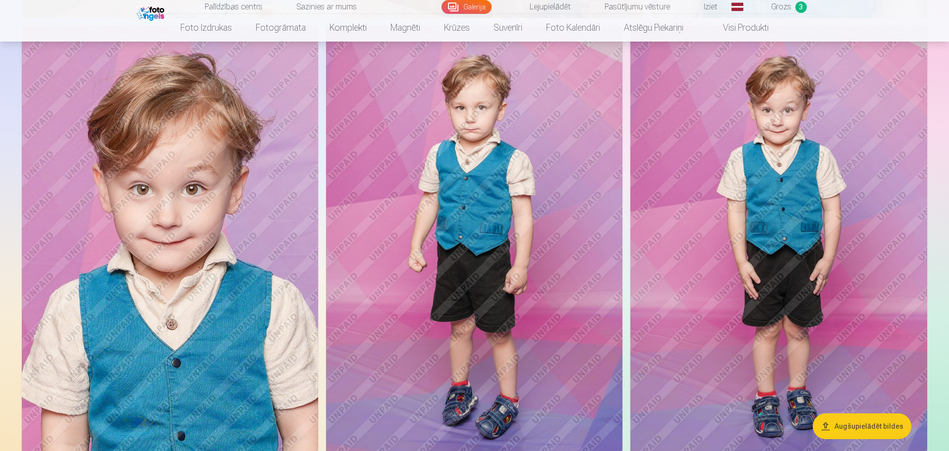
scroll to position [2874, 0]
click at [853, 335] on img at bounding box center [778, 248] width 297 height 445
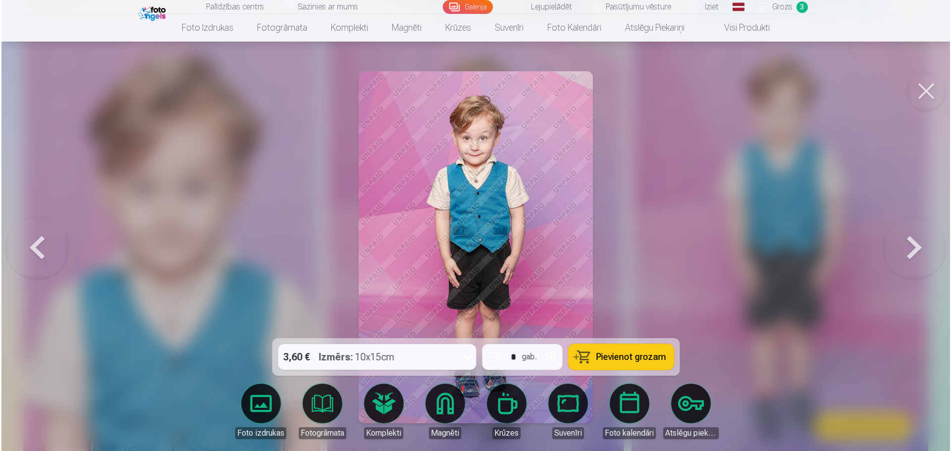
scroll to position [2881, 0]
click at [657, 353] on span "Pievienot grozam" at bounding box center [631, 357] width 70 height 9
click at [933, 91] on button at bounding box center [927, 91] width 40 height 40
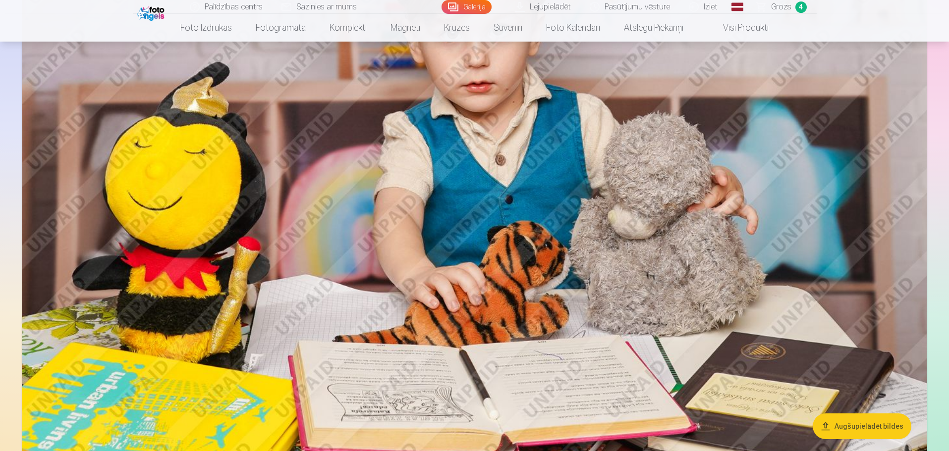
scroll to position [3293, 0]
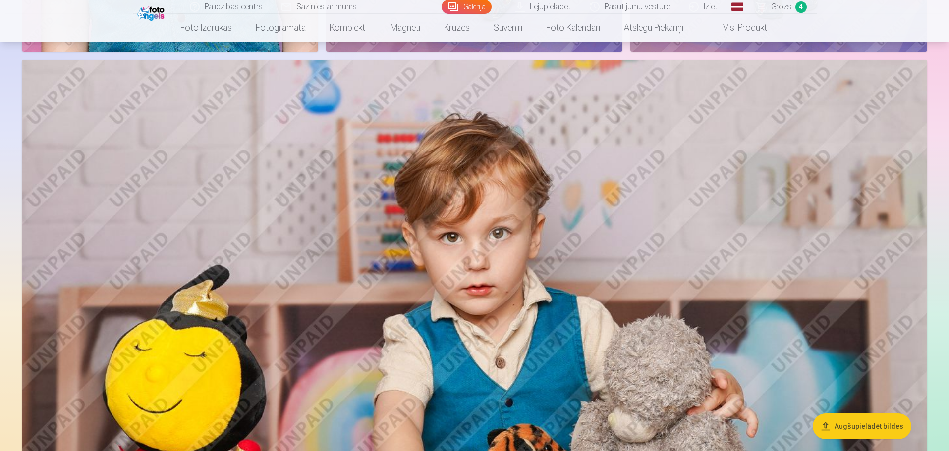
click at [658, 180] on img at bounding box center [474, 361] width 905 height 603
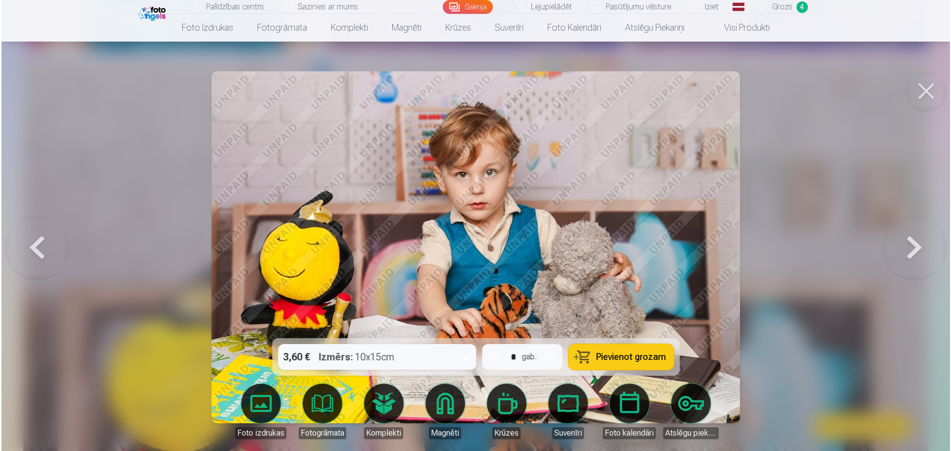
scroll to position [3301, 0]
click at [929, 91] on button at bounding box center [927, 91] width 40 height 40
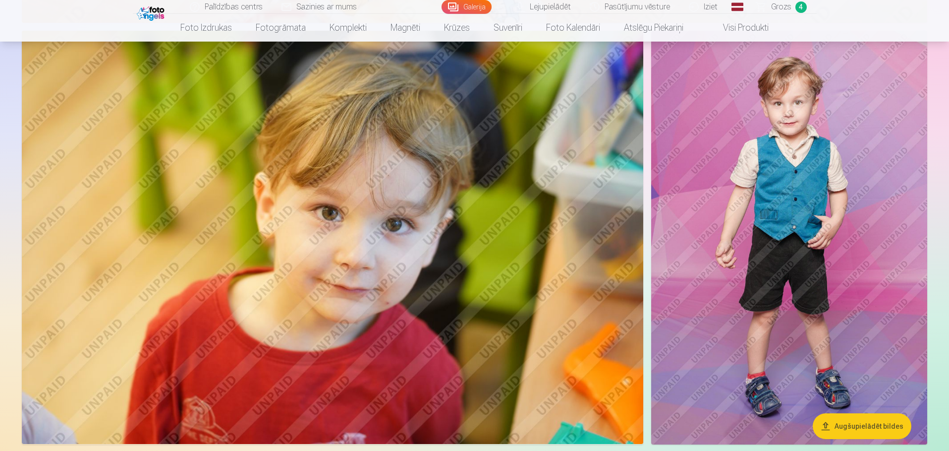
scroll to position [4580, 0]
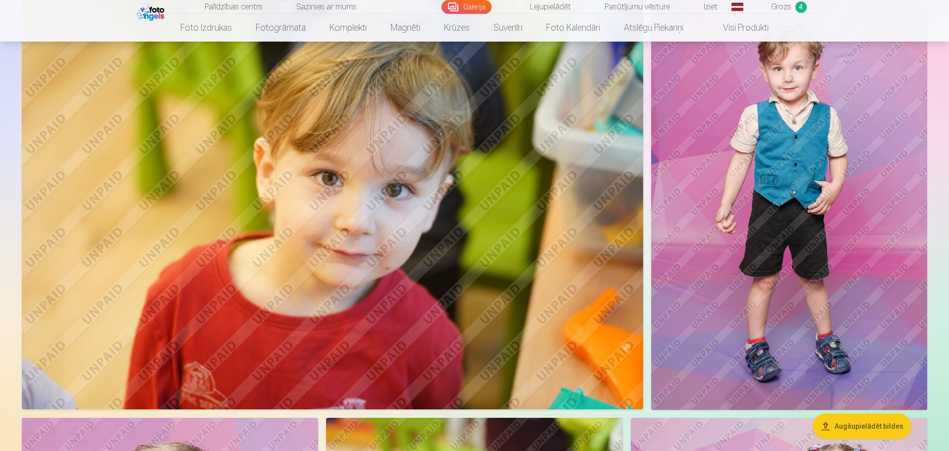
click at [818, 184] on img at bounding box center [789, 203] width 276 height 414
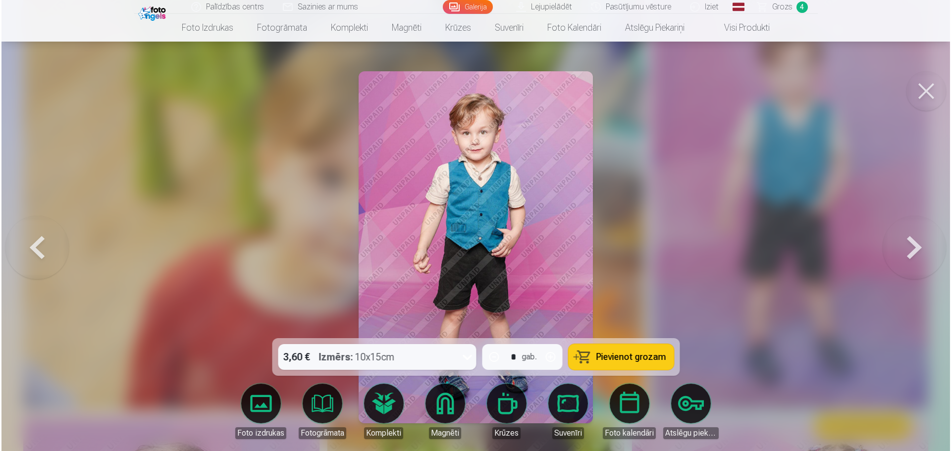
scroll to position [4592, 0]
click at [629, 349] on button "Pievienot grozam" at bounding box center [621, 357] width 106 height 26
click at [920, 91] on button at bounding box center [927, 91] width 40 height 40
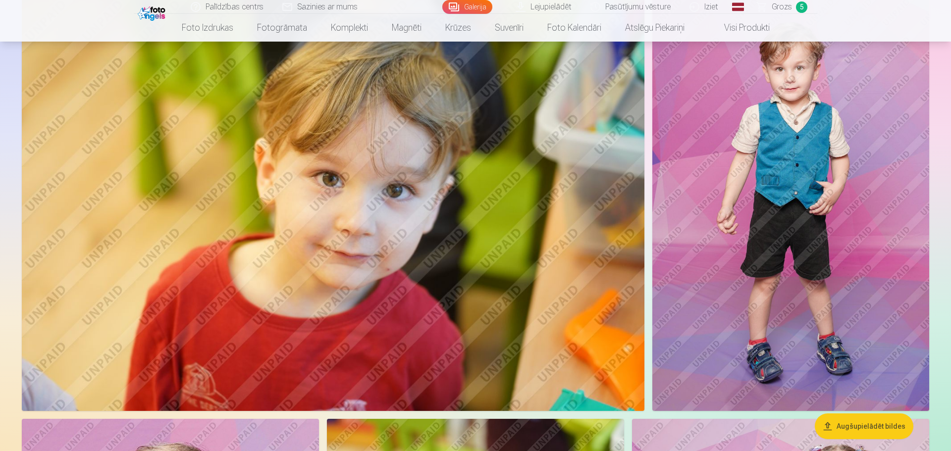
scroll to position [4580, 0]
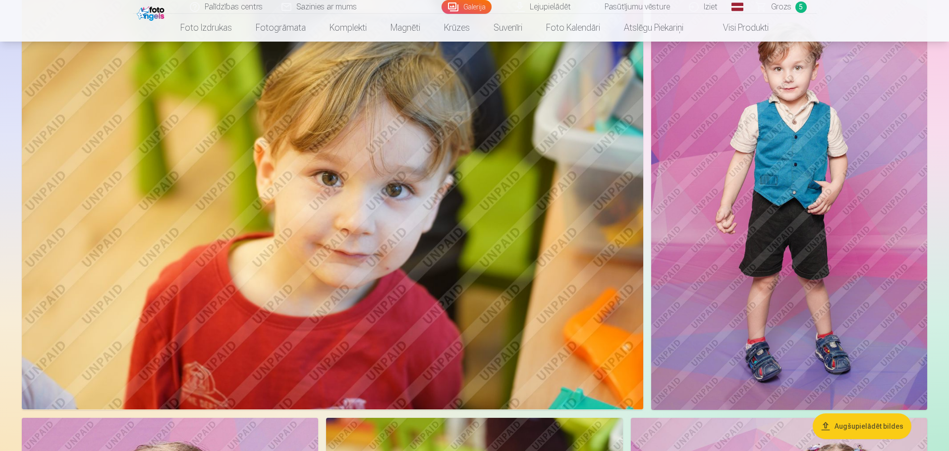
click at [450, 282] on img at bounding box center [332, 203] width 621 height 414
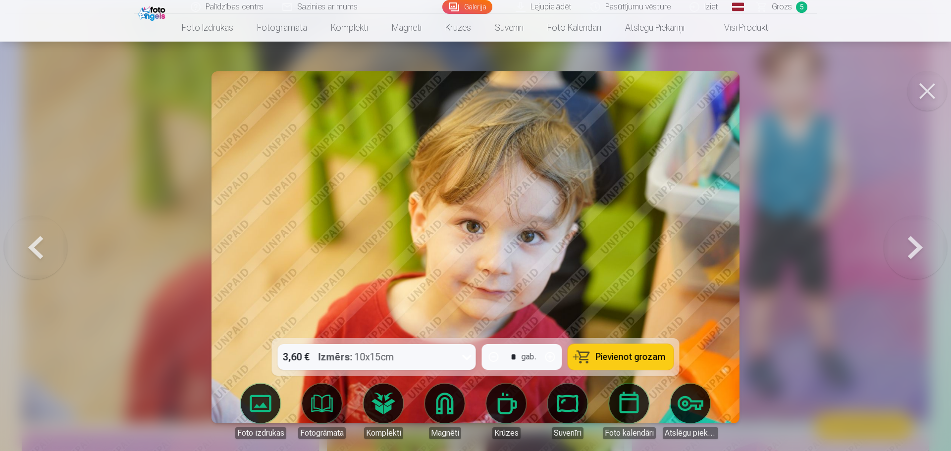
click at [603, 348] on button "Pievienot grozam" at bounding box center [621, 357] width 106 height 26
click at [928, 92] on button at bounding box center [927, 91] width 40 height 40
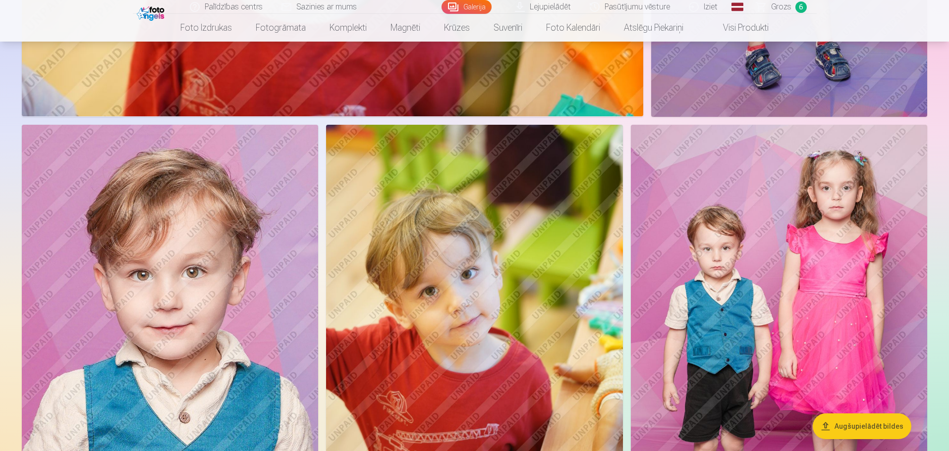
scroll to position [4874, 0]
click at [712, 308] on img at bounding box center [779, 346] width 296 height 445
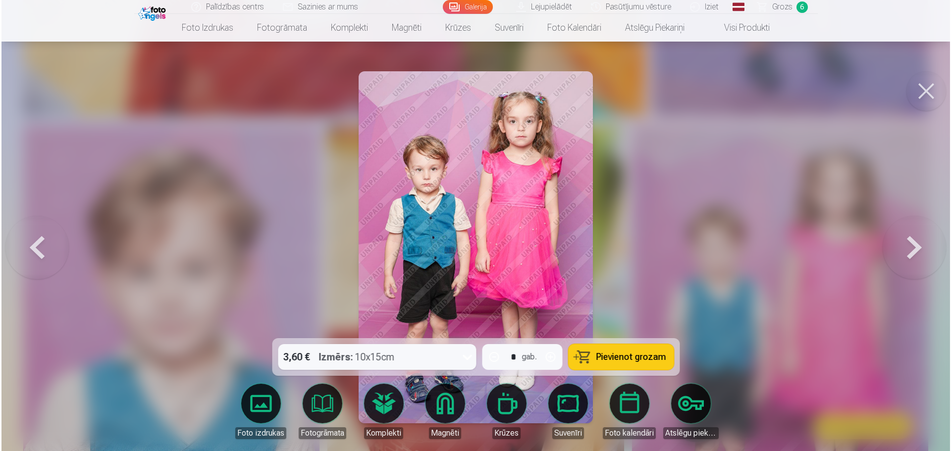
scroll to position [4885, 0]
click at [623, 353] on span "Pievienot grozam" at bounding box center [631, 357] width 70 height 9
click at [920, 93] on button at bounding box center [927, 91] width 40 height 40
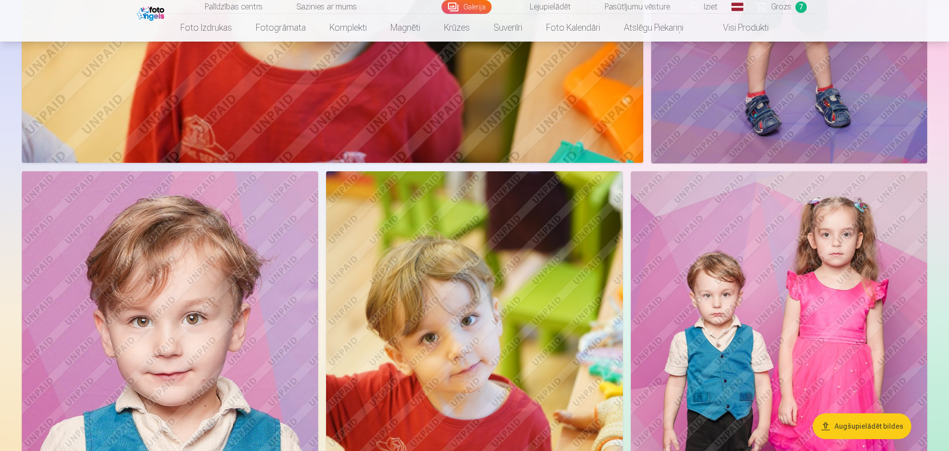
scroll to position [4827, 0]
click at [205, 253] on img at bounding box center [170, 393] width 296 height 445
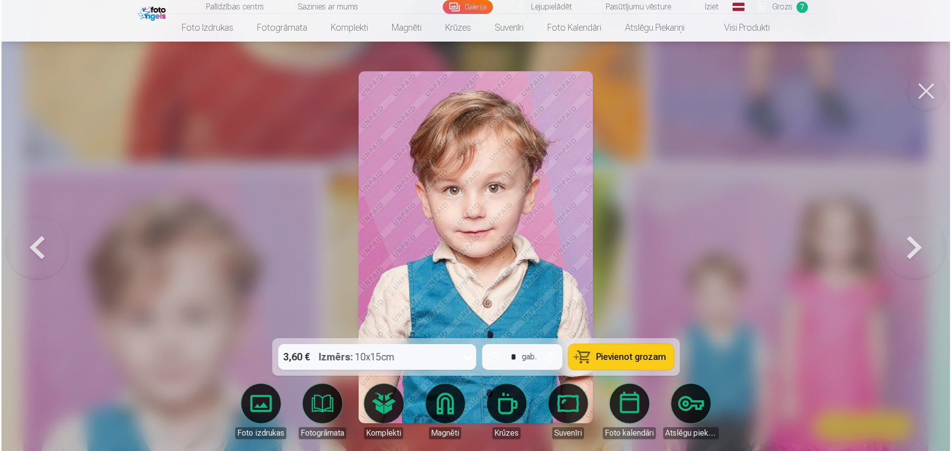
scroll to position [4839, 0]
click at [643, 351] on button "Pievienot grozam" at bounding box center [621, 357] width 106 height 26
click at [785, 7] on span "Grozs" at bounding box center [782, 7] width 20 height 12
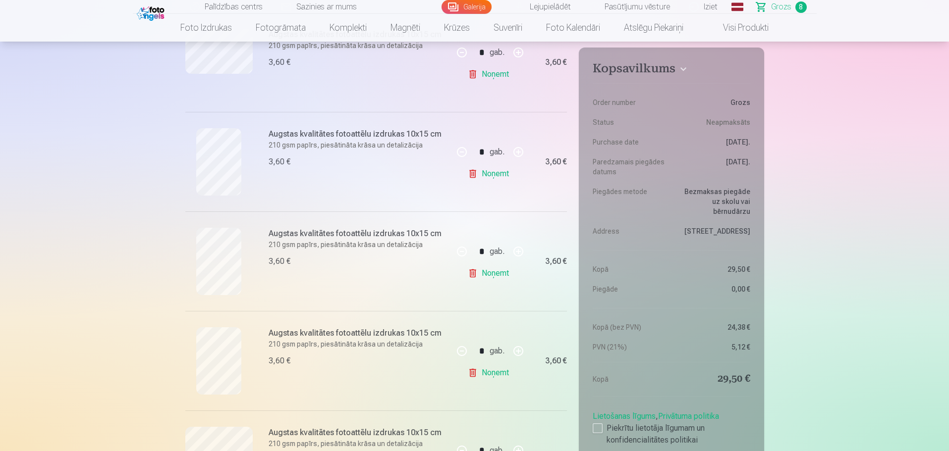
scroll to position [330, 0]
